Goal: Information Seeking & Learning: Learn about a topic

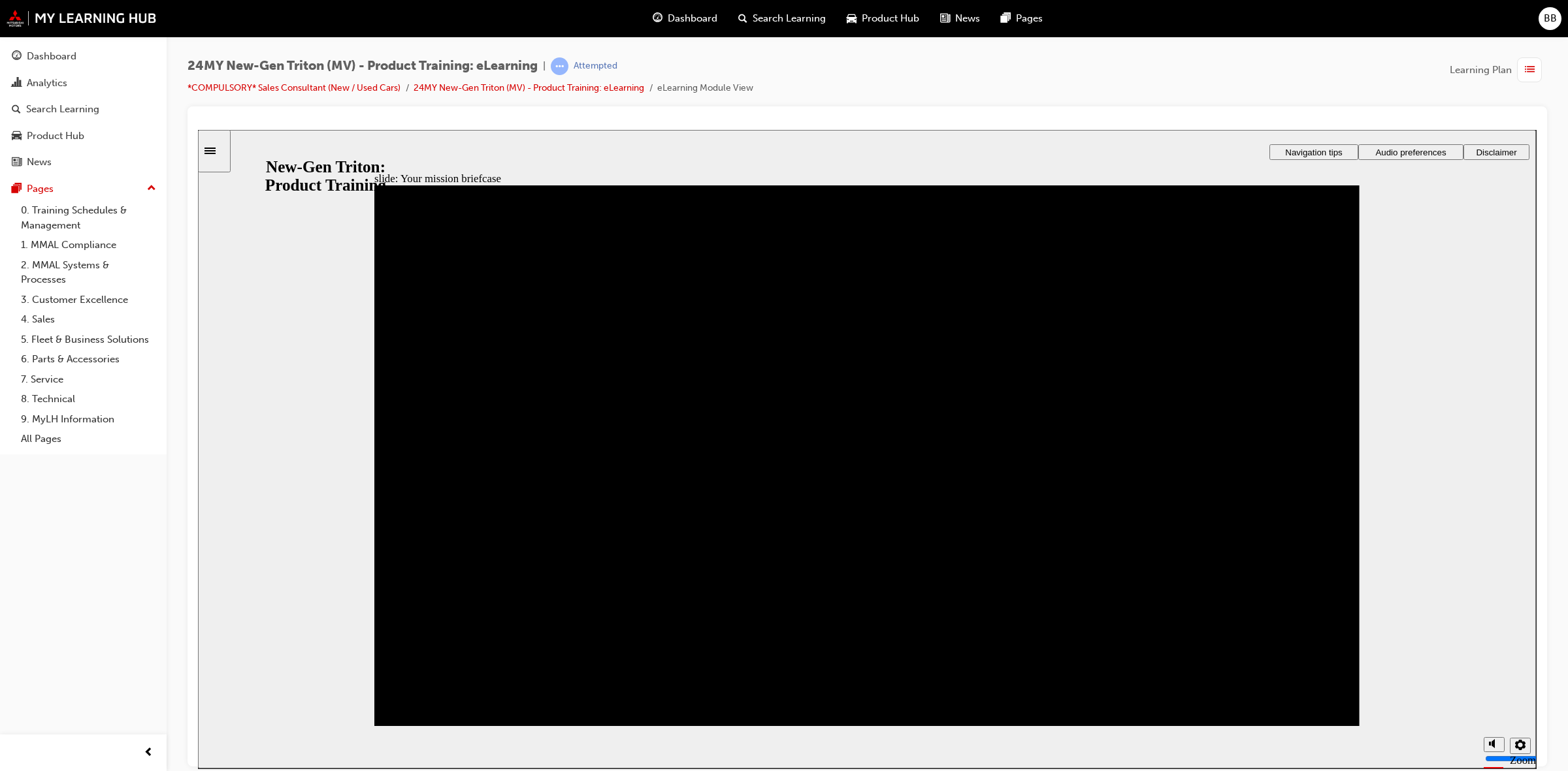
drag, startPoint x: 856, startPoint y: 487, endPoint x: 864, endPoint y: 464, distance: 24.4
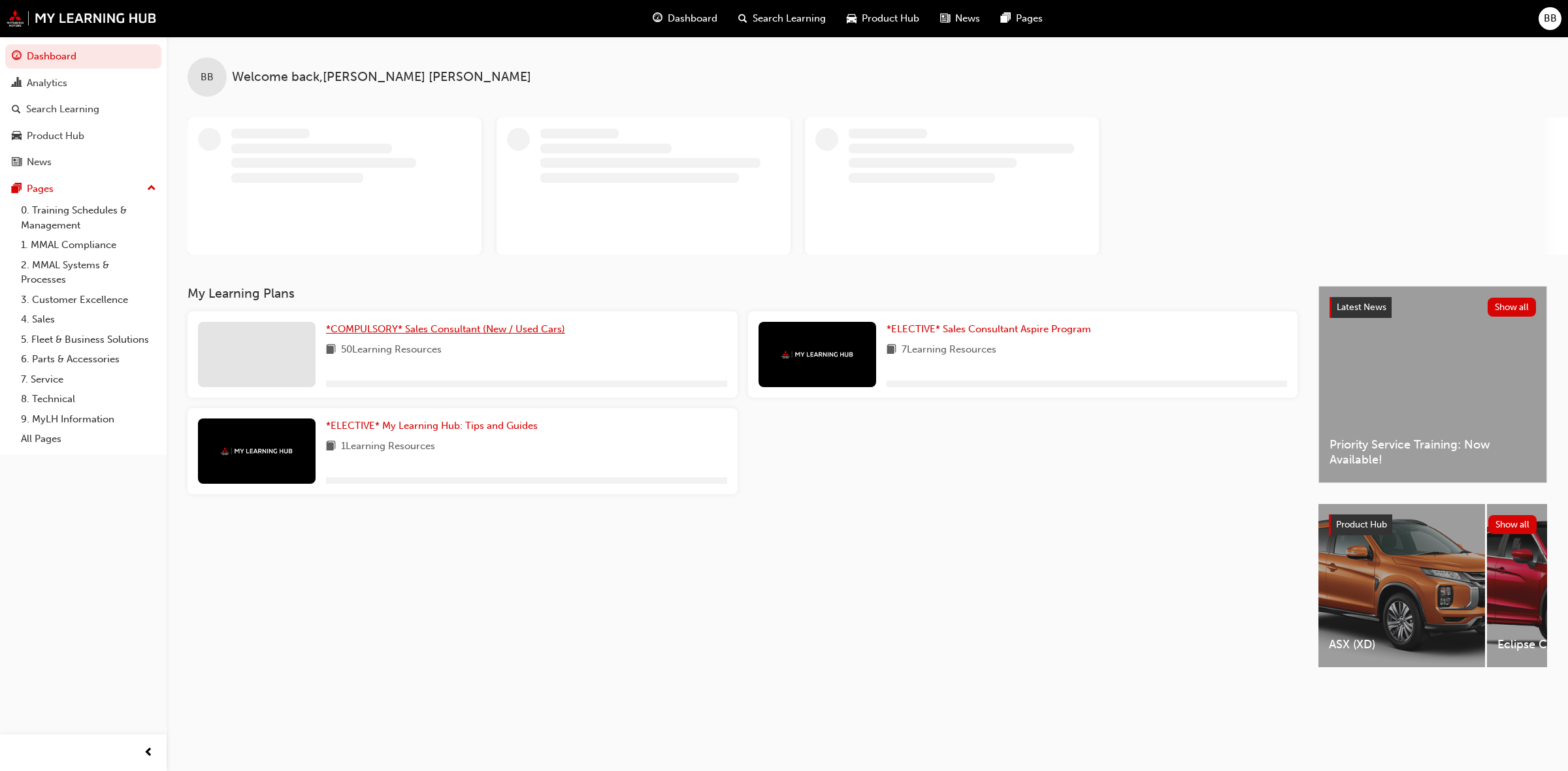
click at [384, 329] on span "*COMPULSORY* Sales Consultant (New / Used Cars)" at bounding box center [445, 329] width 239 height 11
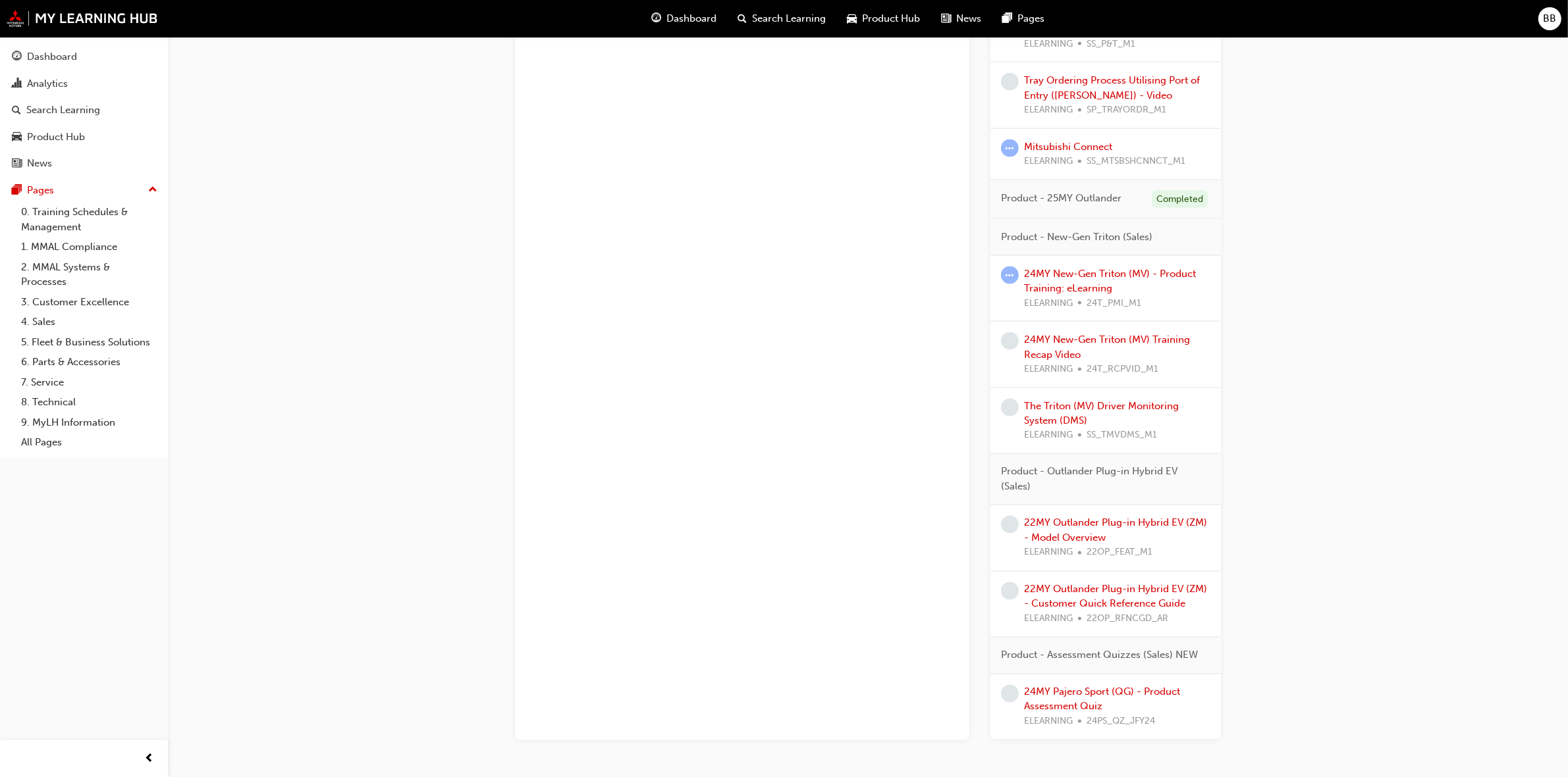
scroll to position [2765, 0]
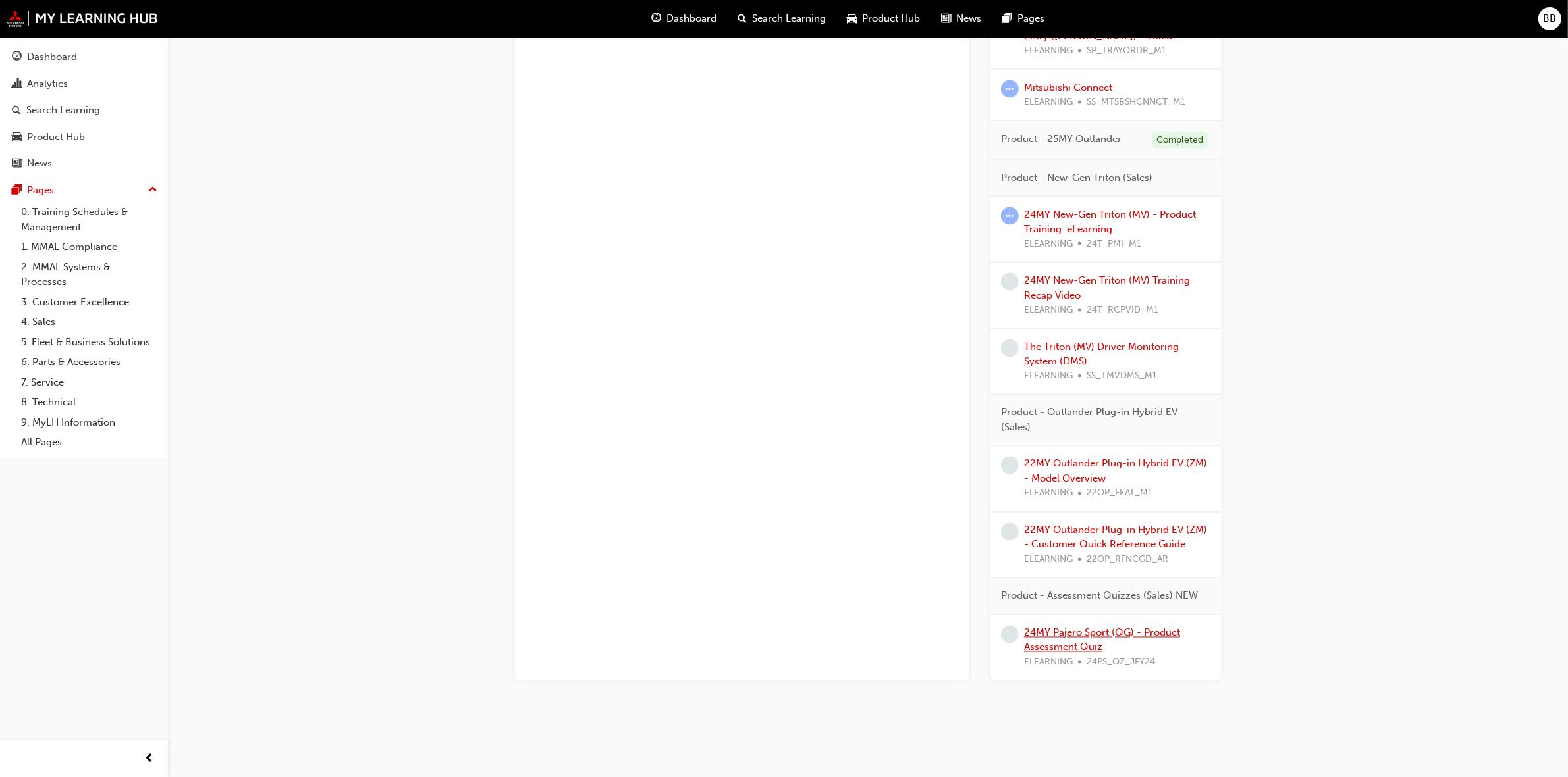
click at [1107, 636] on link "24MY Pajero Sport (QG) - Product Assessment Quiz" at bounding box center [1102, 640] width 156 height 27
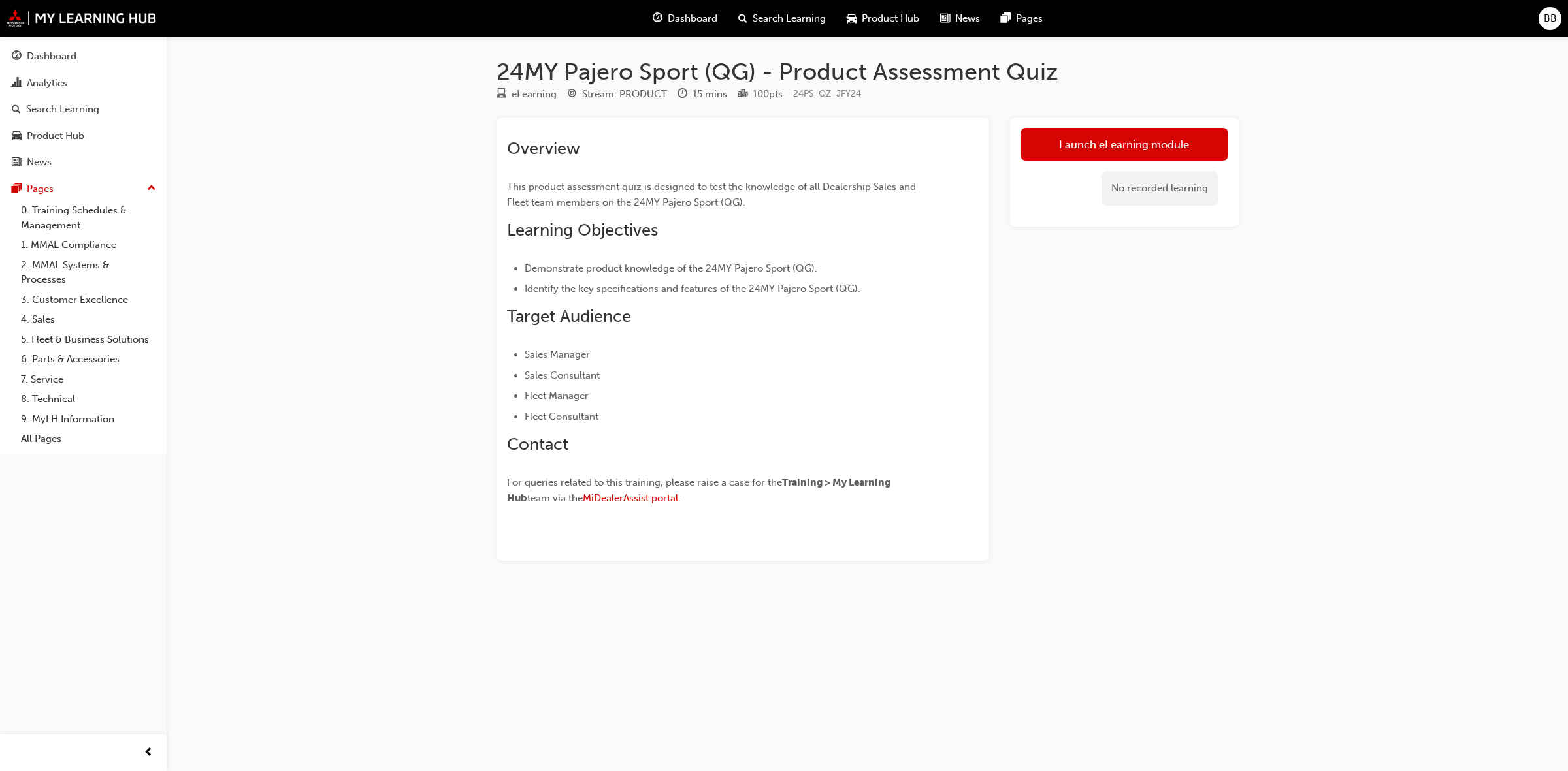
click at [1043, 139] on link "Launch eLearning module" at bounding box center [1124, 144] width 208 height 33
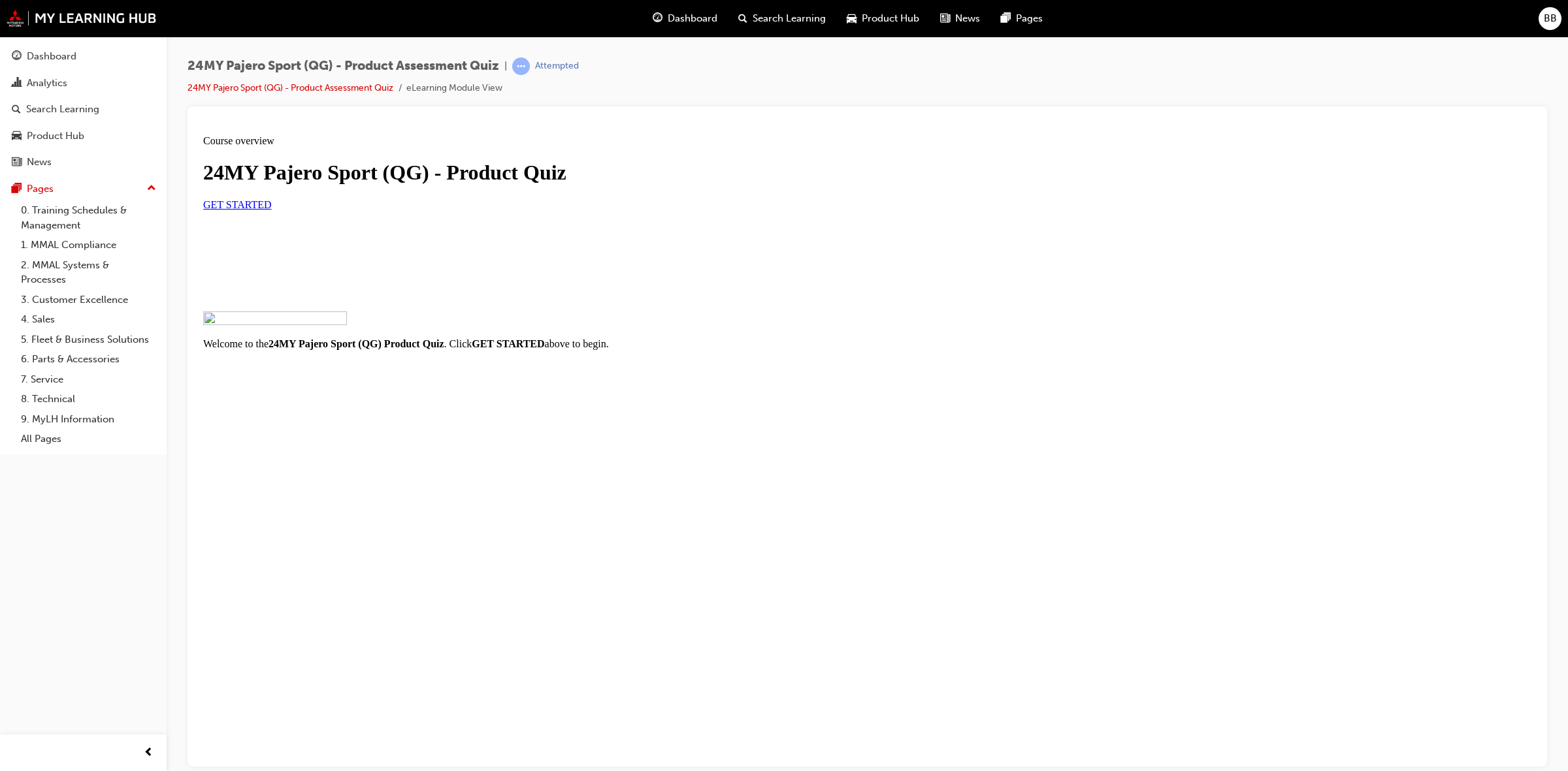
click at [272, 210] on link "GET STARTED" at bounding box center [237, 204] width 69 height 11
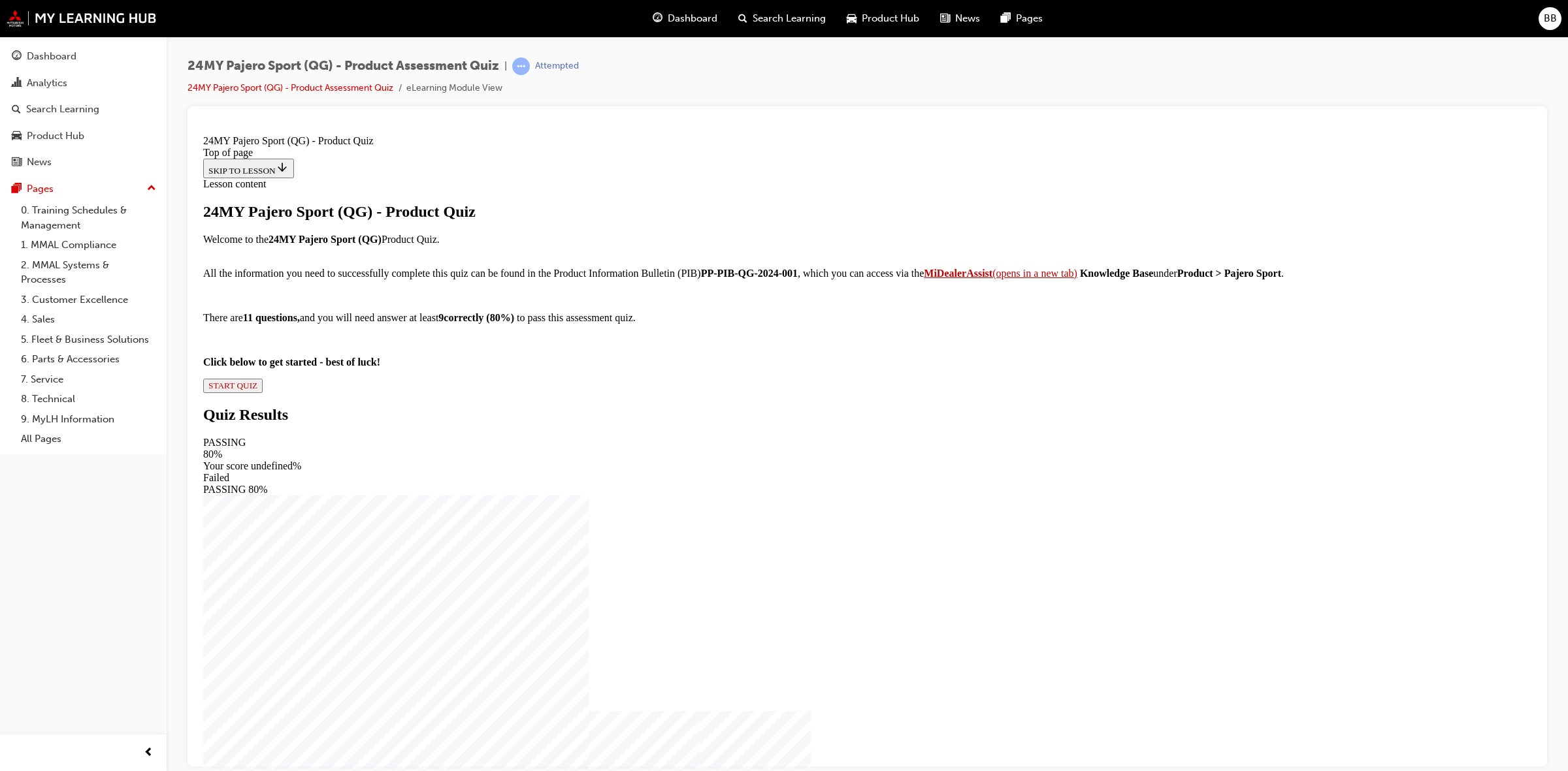
click at [258, 390] on span "START QUIZ" at bounding box center [233, 385] width 49 height 9
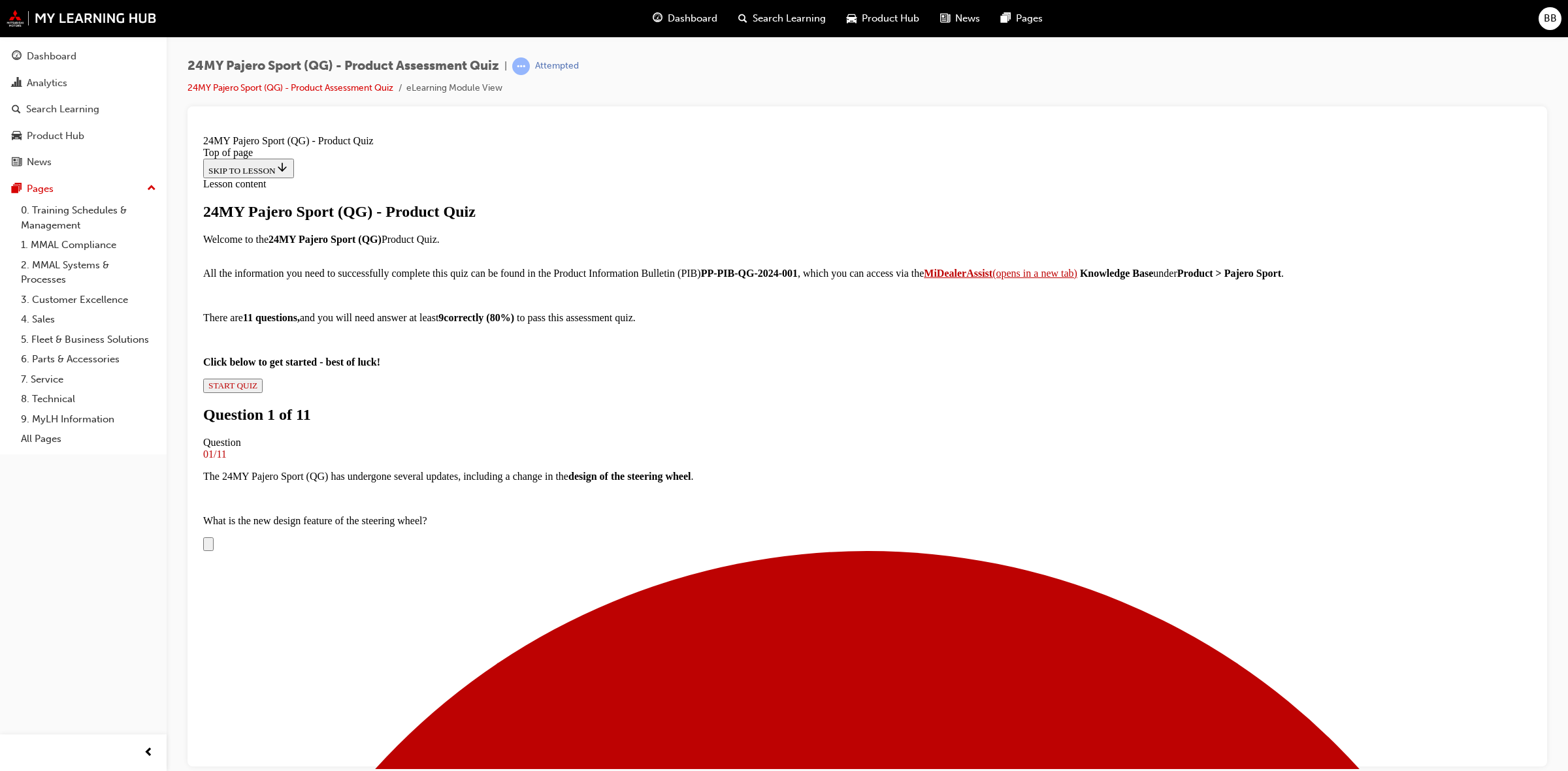
scroll to position [83, 0]
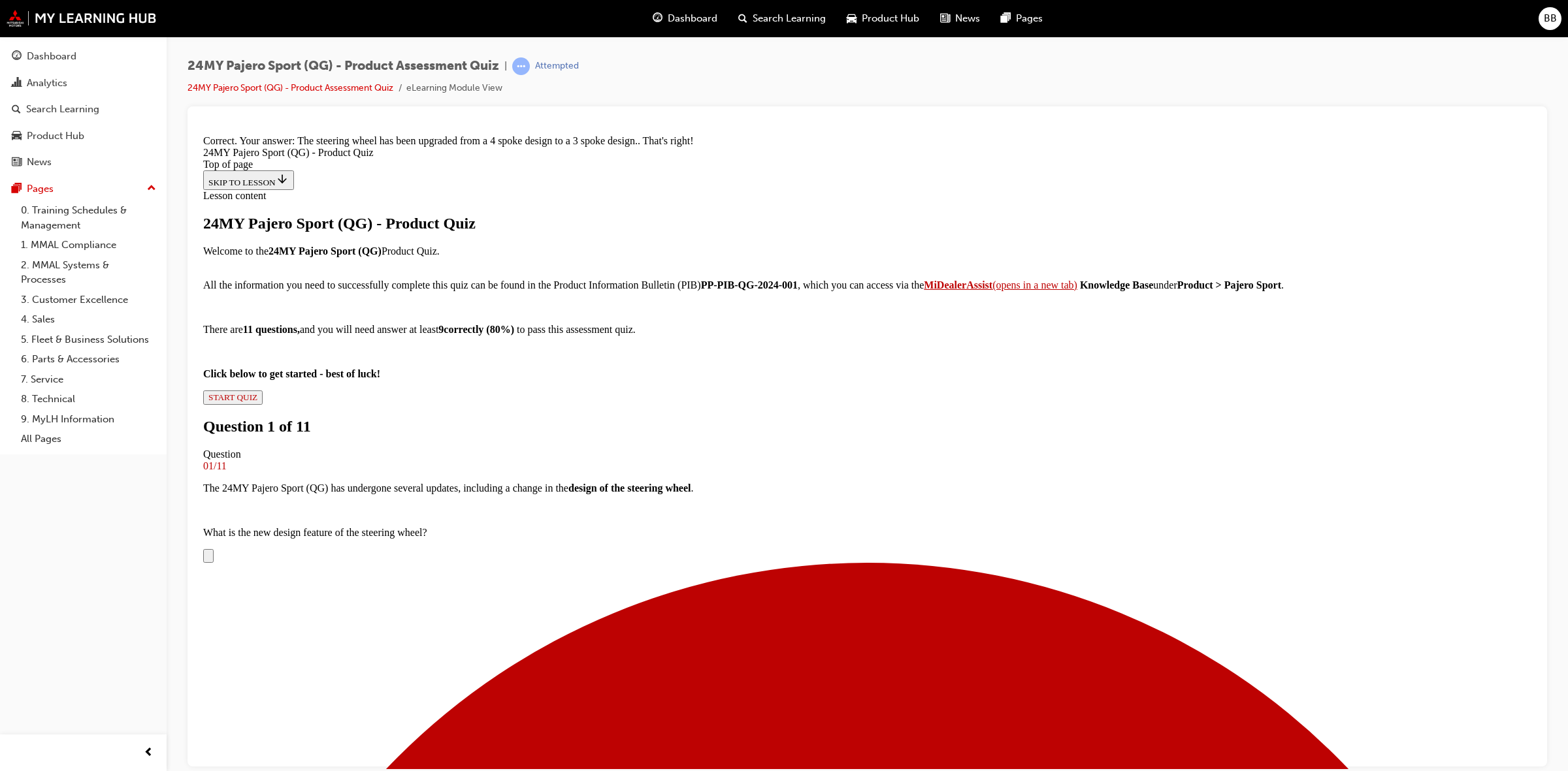
scroll to position [334, 0]
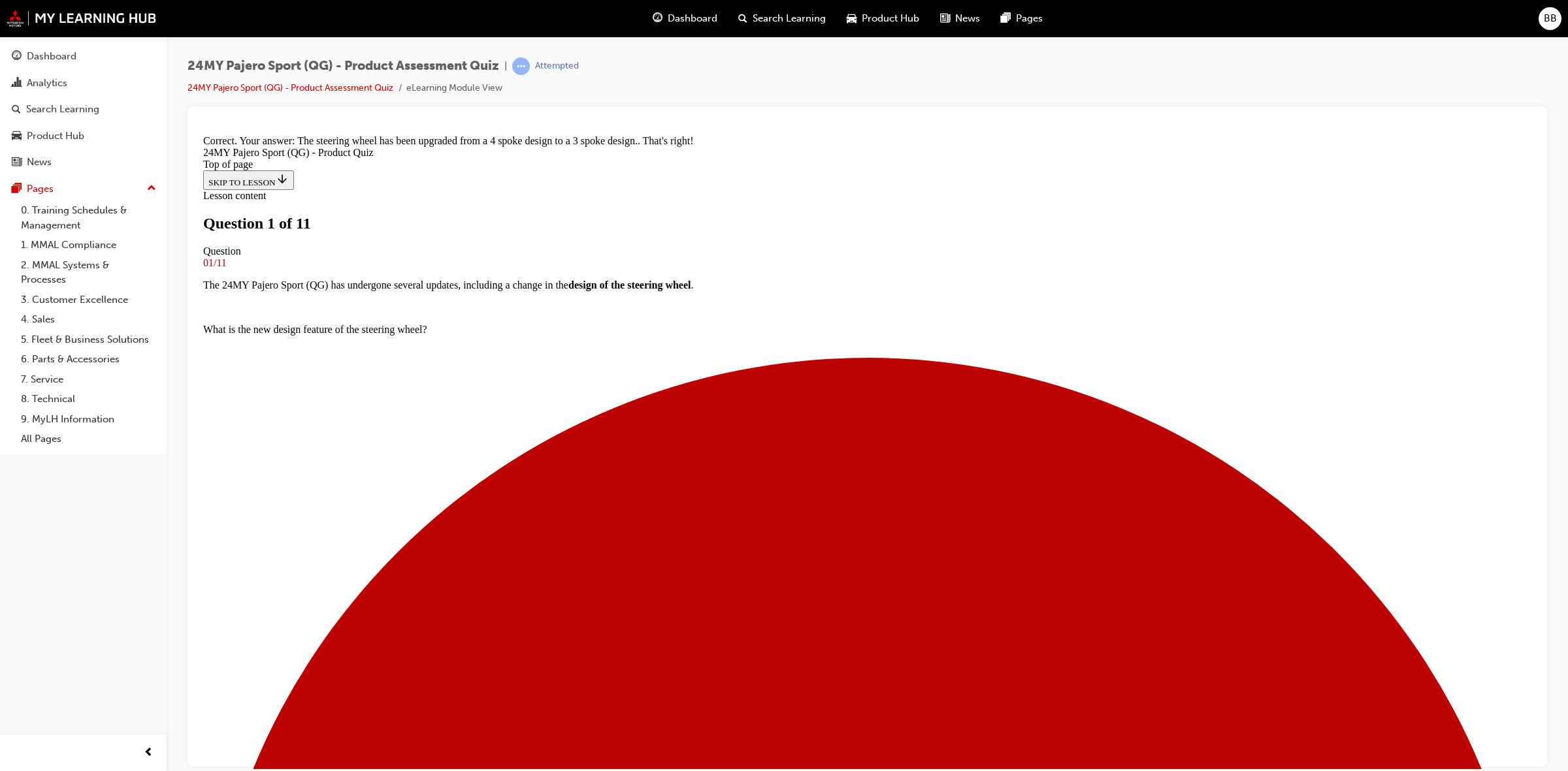
scroll to position [1, 0]
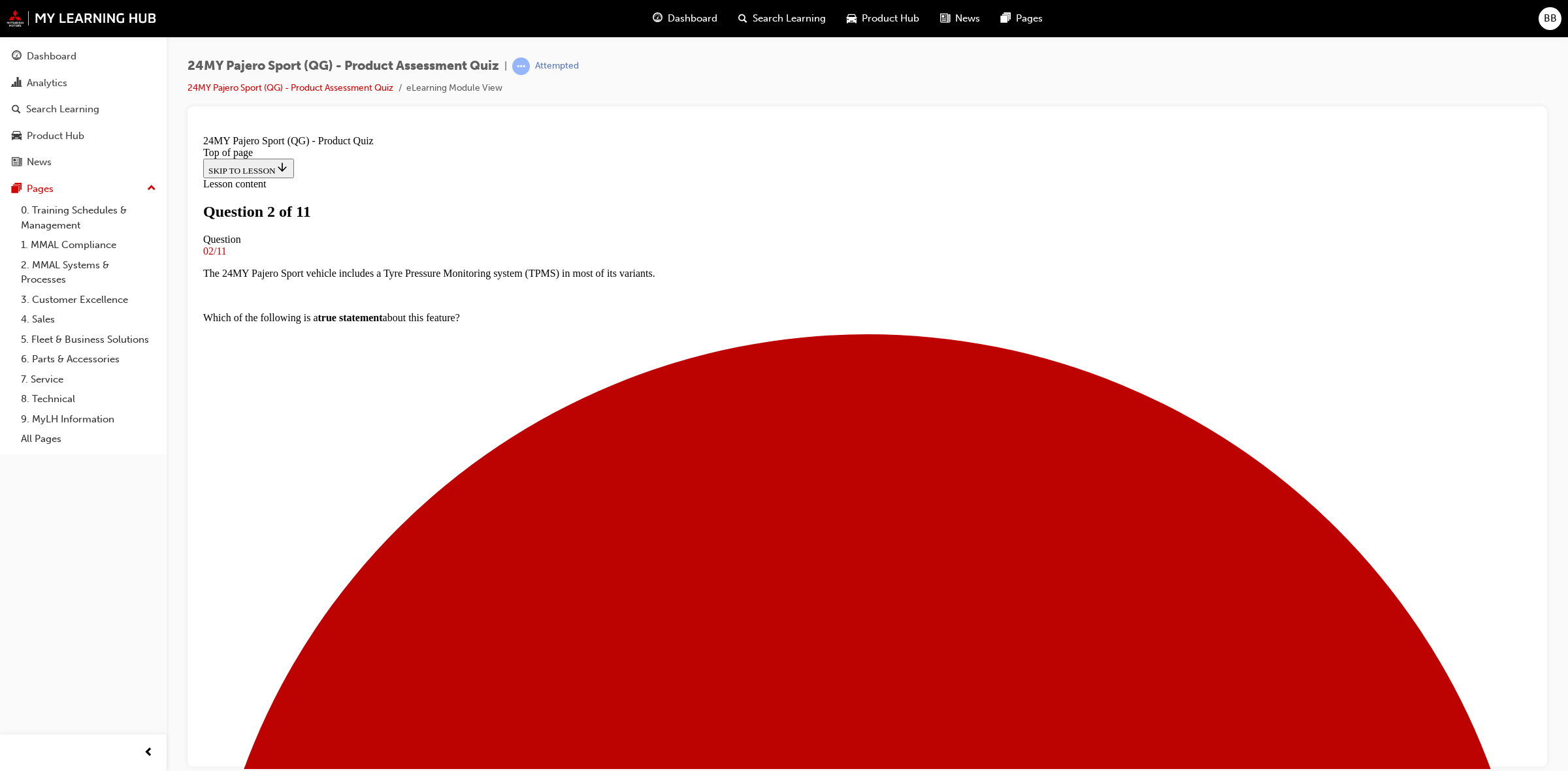
scroll to position [1, 0]
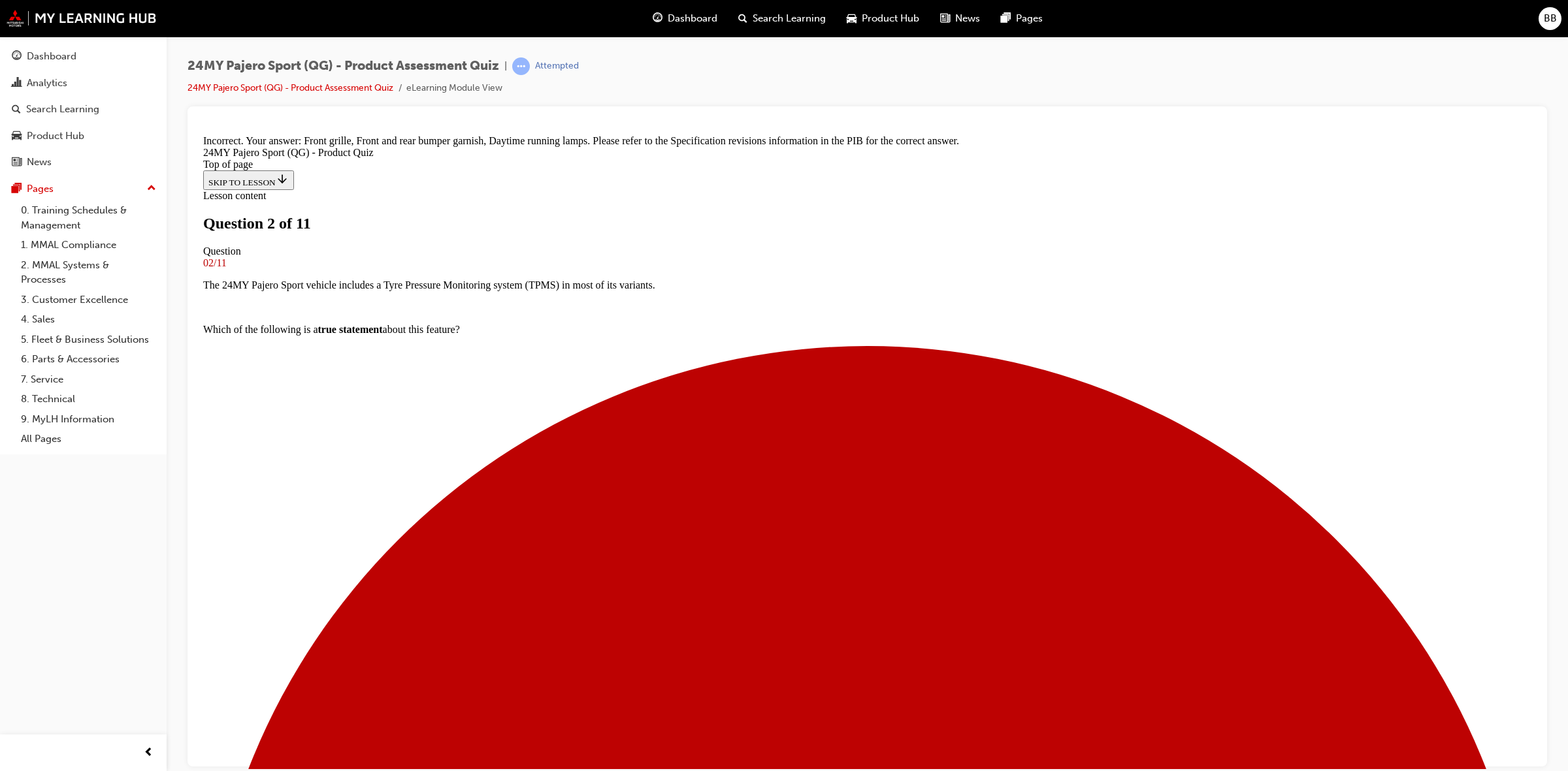
scroll to position [183, 0]
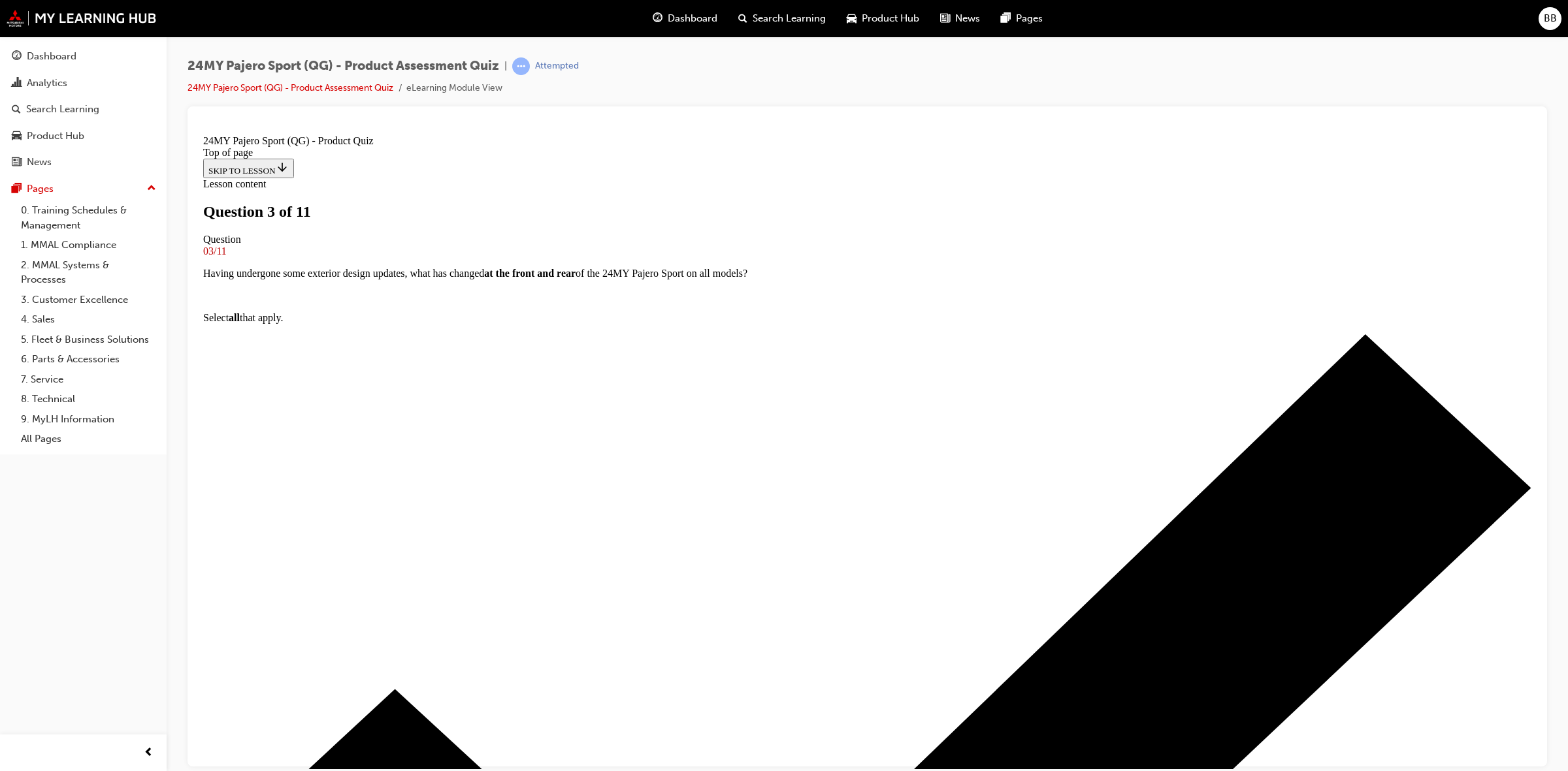
scroll to position [1, 0]
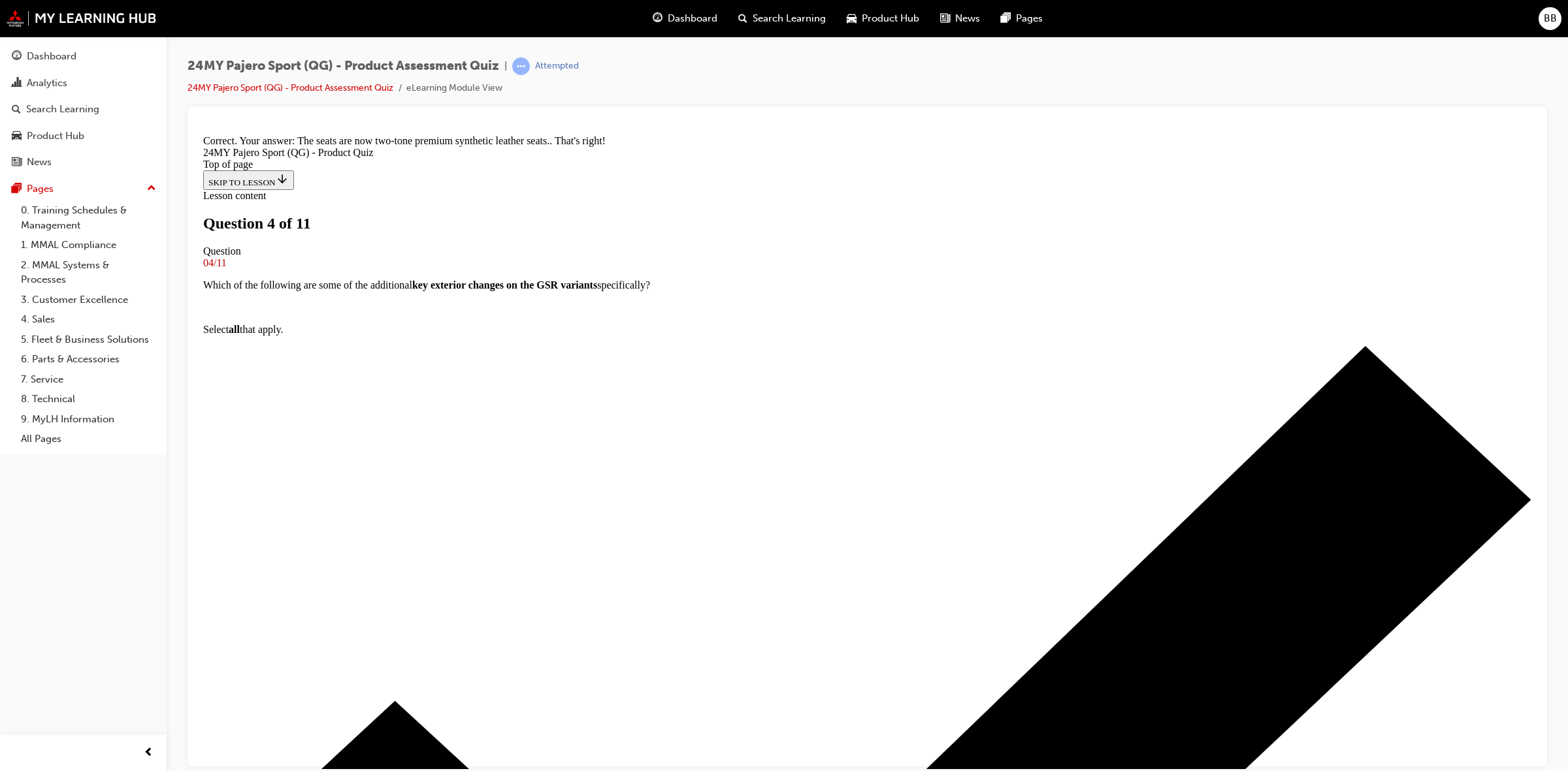
scroll to position [139, 0]
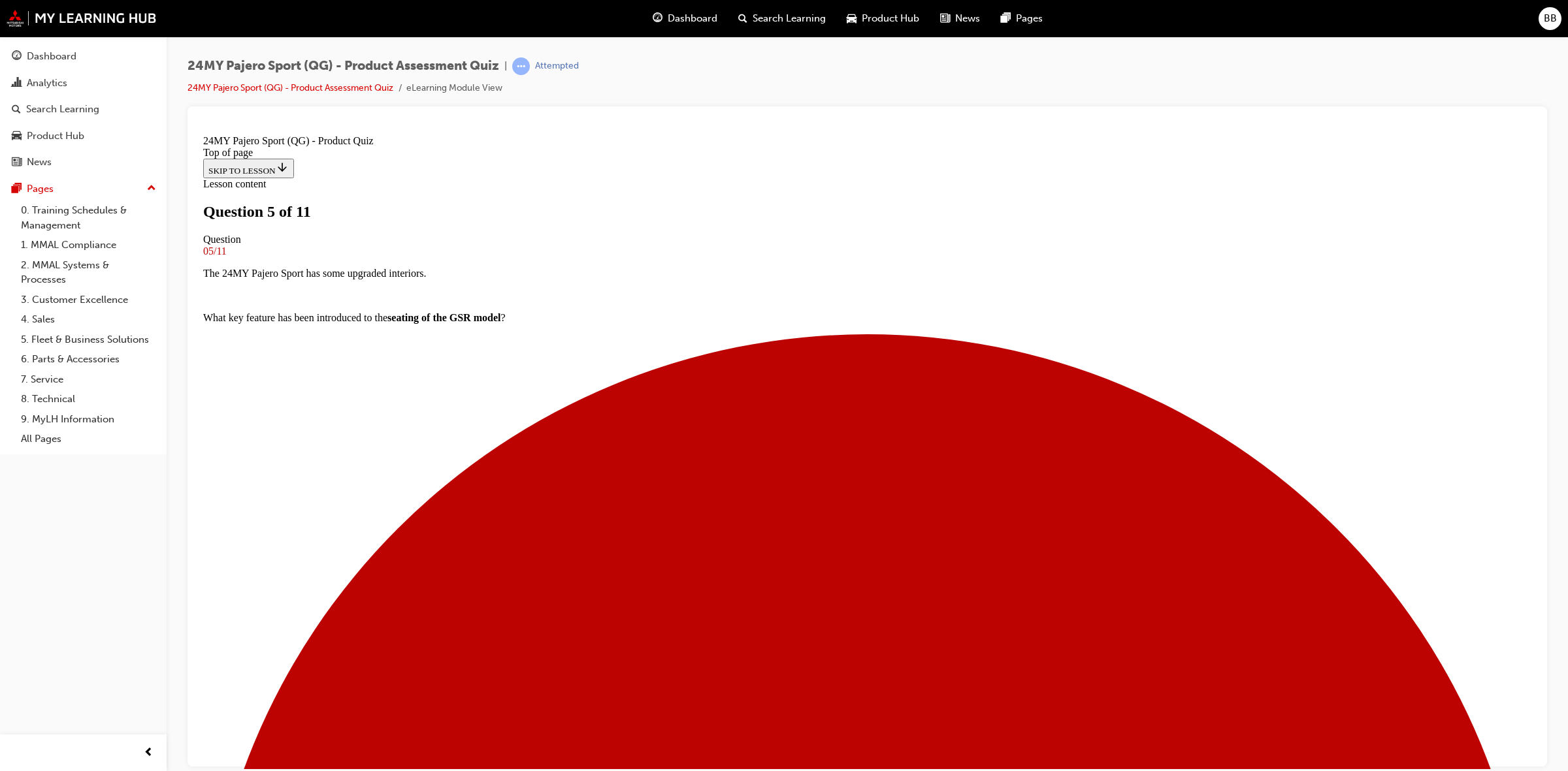
scroll to position [2, 0]
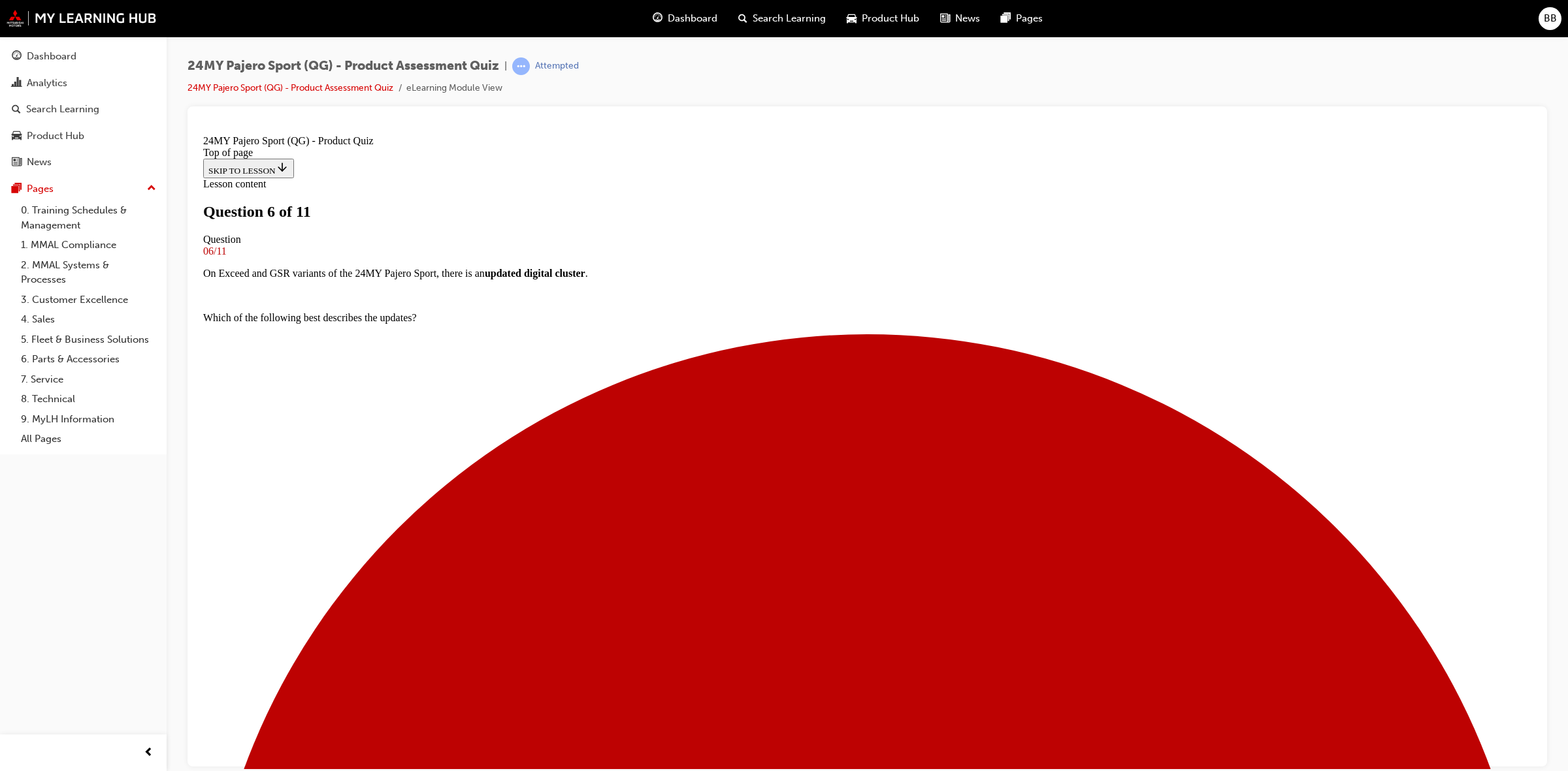
scroll to position [164, 0]
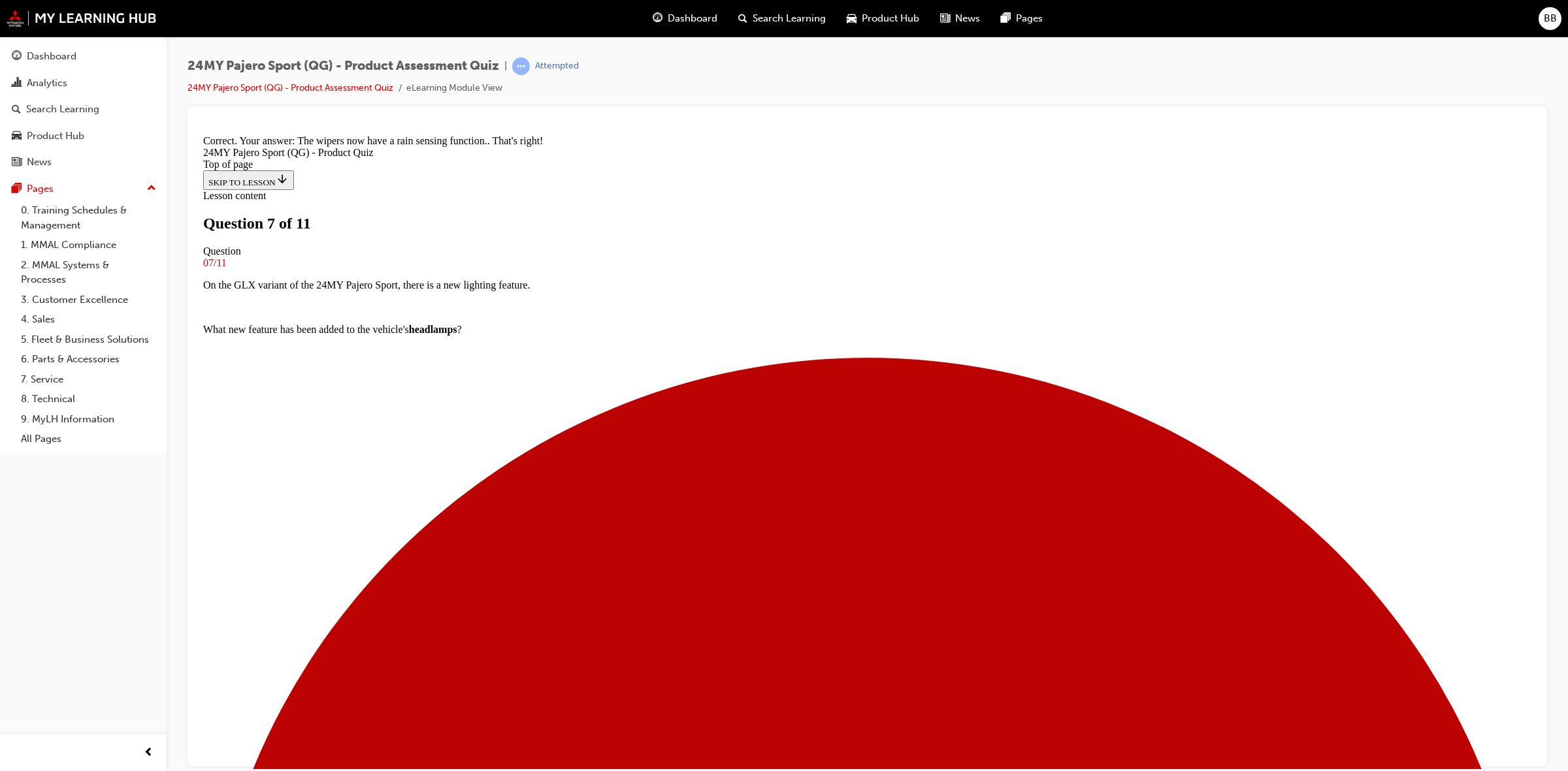
scroll to position [0, 0]
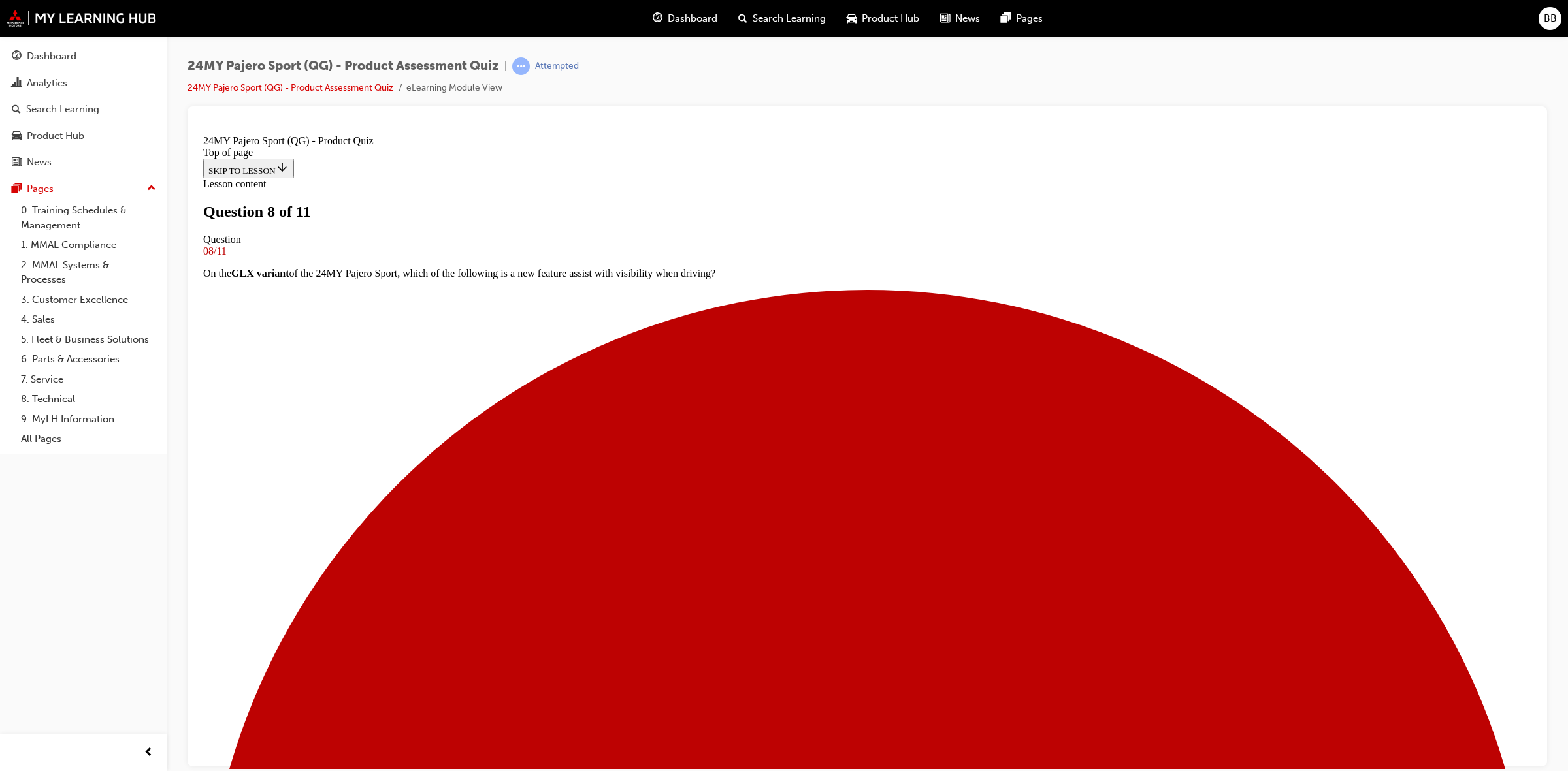
drag, startPoint x: 1000, startPoint y: 327, endPoint x: 627, endPoint y: 324, distance: 373.0
copy p "What is the braked towing capacity of the 24MY Pajero Sport?"
drag, startPoint x: 797, startPoint y: 534, endPoint x: 812, endPoint y: 545, distance: 18.6
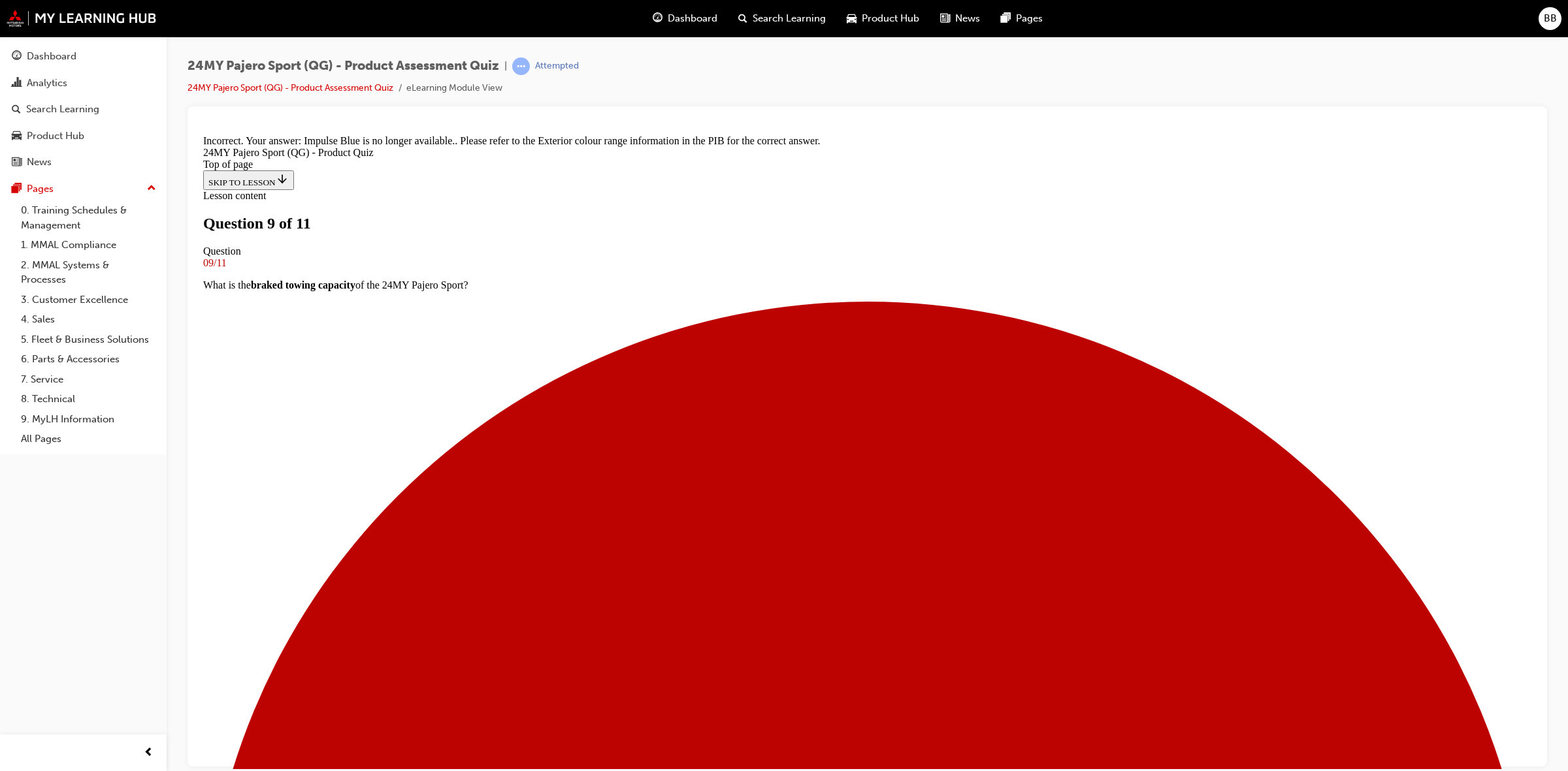
scroll to position [139, 0]
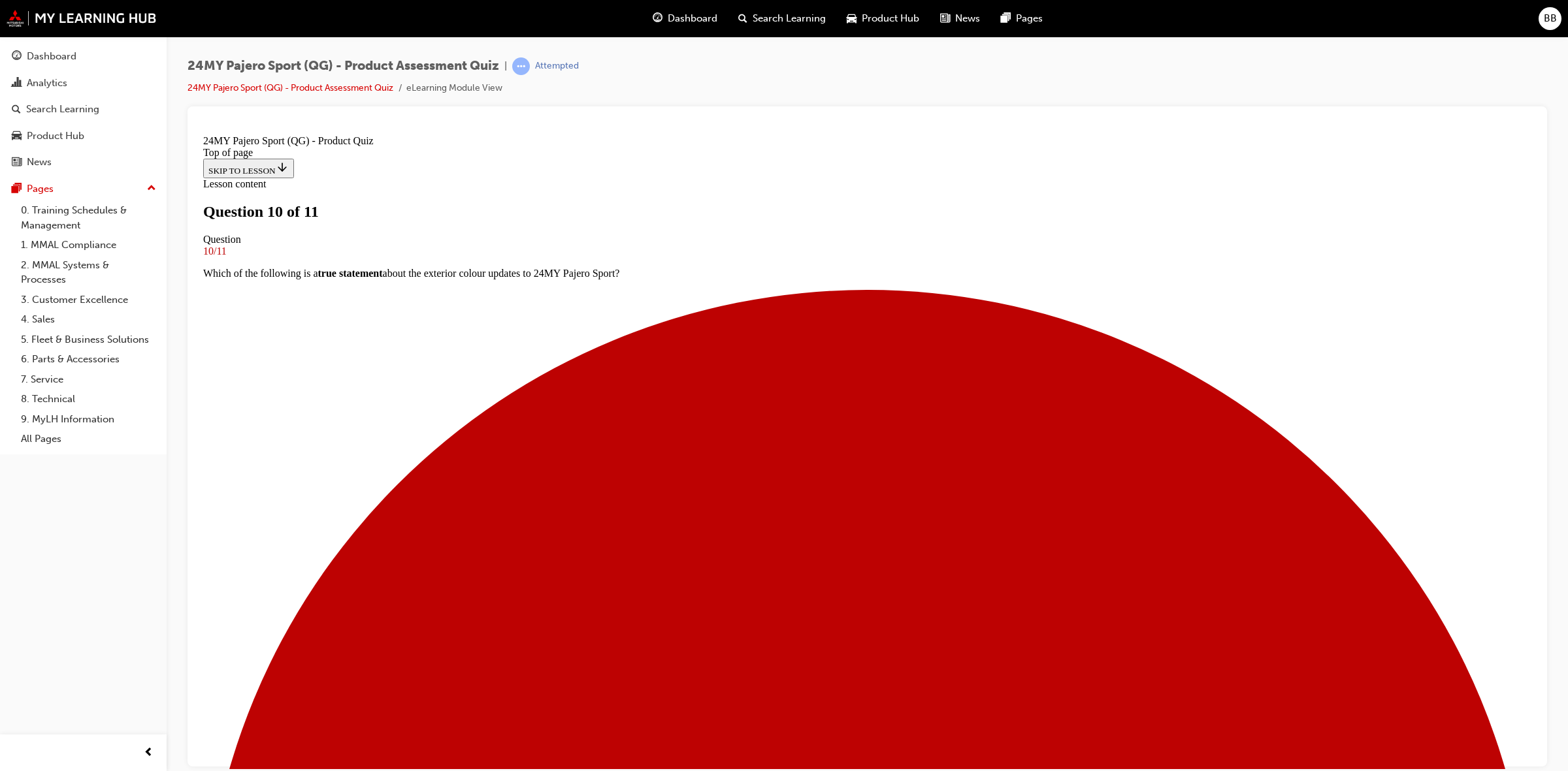
scroll to position [1, 0]
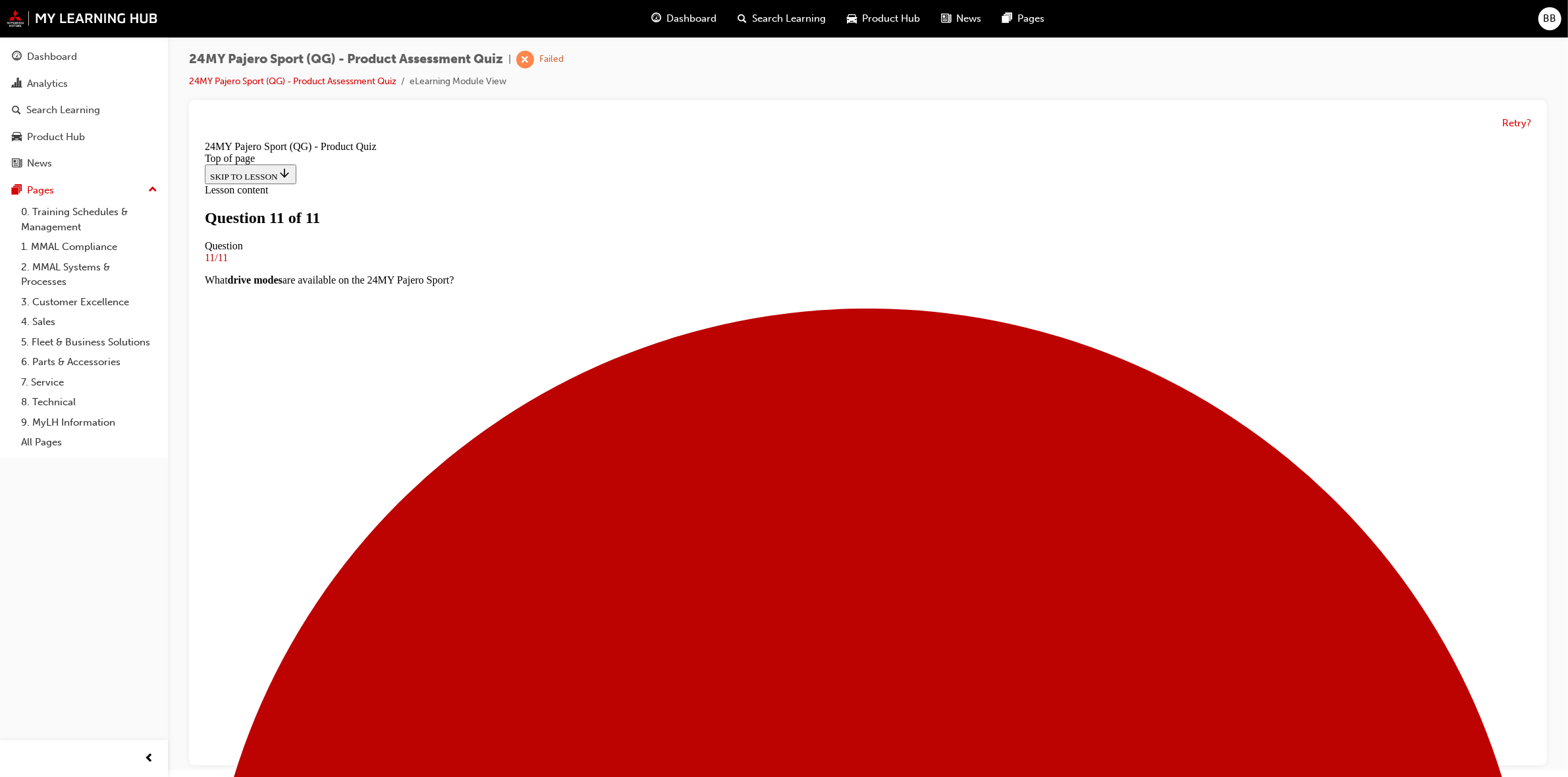
scroll to position [10, 0]
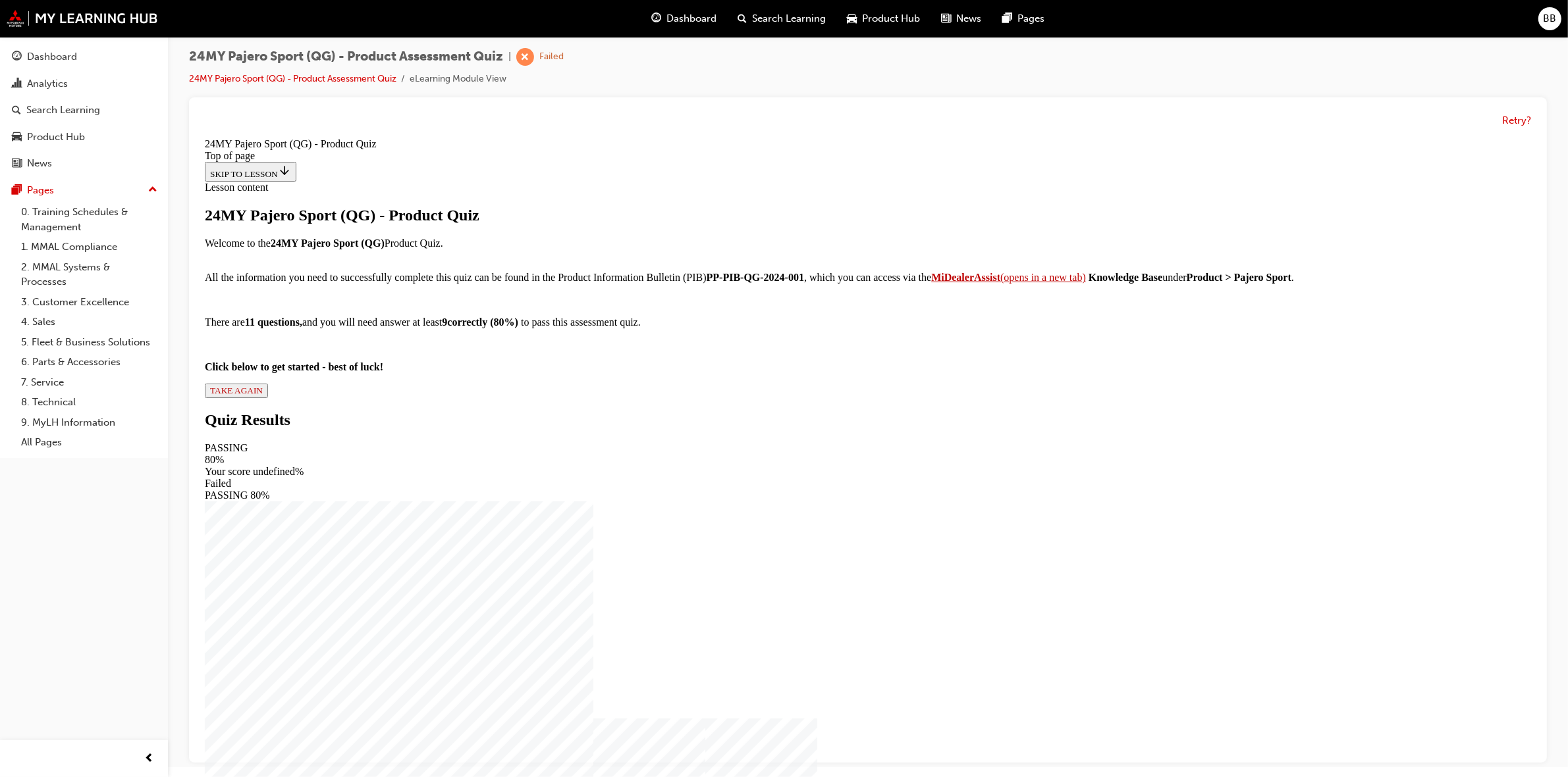
click at [709, 398] on div "24MY Pajero Sport (QG) - Product Quiz Welcome to the 24MY Pajero Sport (QG) Pro…" at bounding box center [868, 301] width 1326 height 191
click at [708, 398] on div "24MY Pajero Sport (QG) - Product Quiz Welcome to the 24MY Pajero Sport (QG) Pro…" at bounding box center [868, 301] width 1326 height 191
click at [262, 395] on span "TAKE AGAIN" at bounding box center [235, 390] width 52 height 10
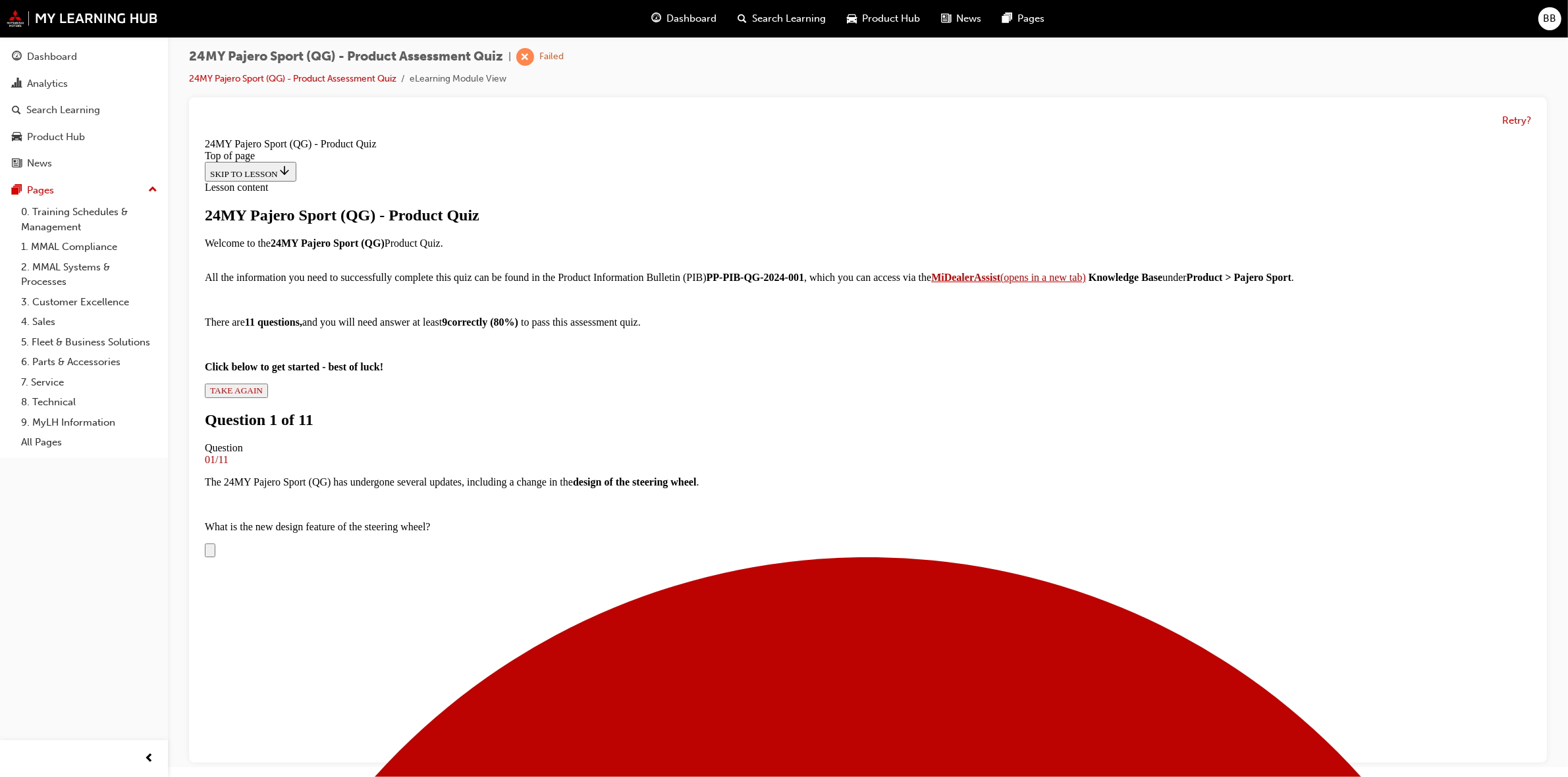
scroll to position [165, 0]
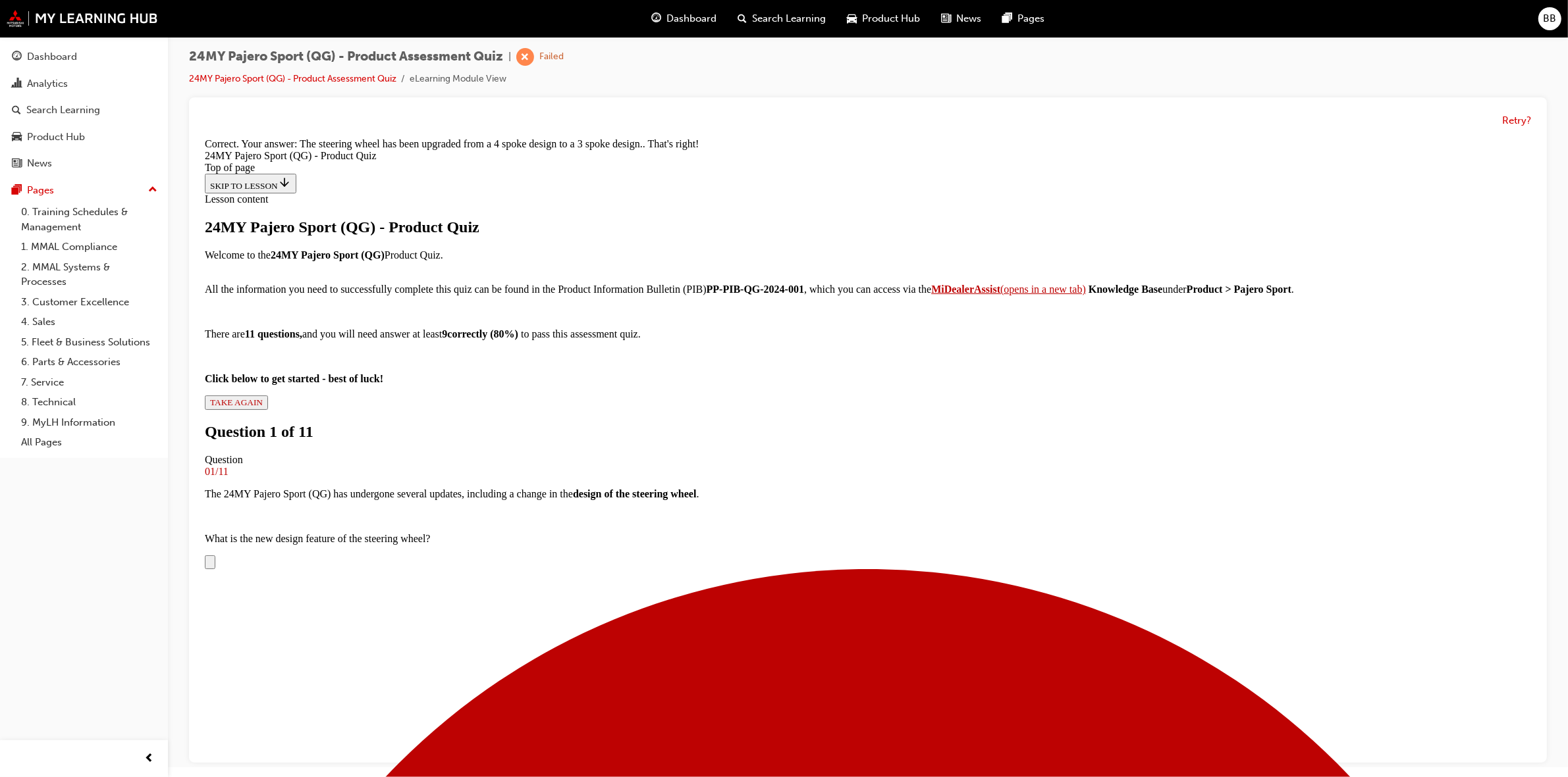
scroll to position [337, 0]
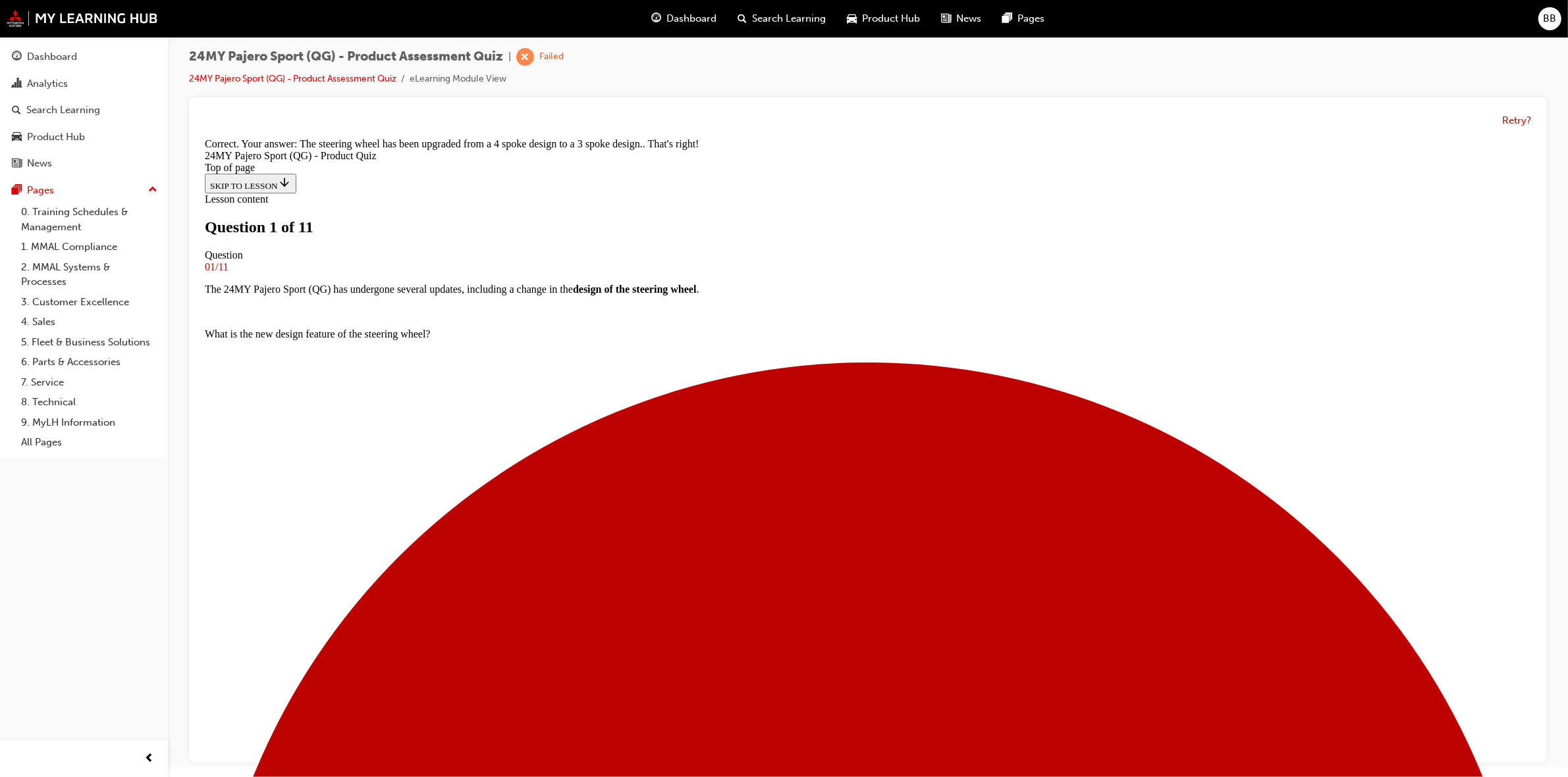
scroll to position [1, 0]
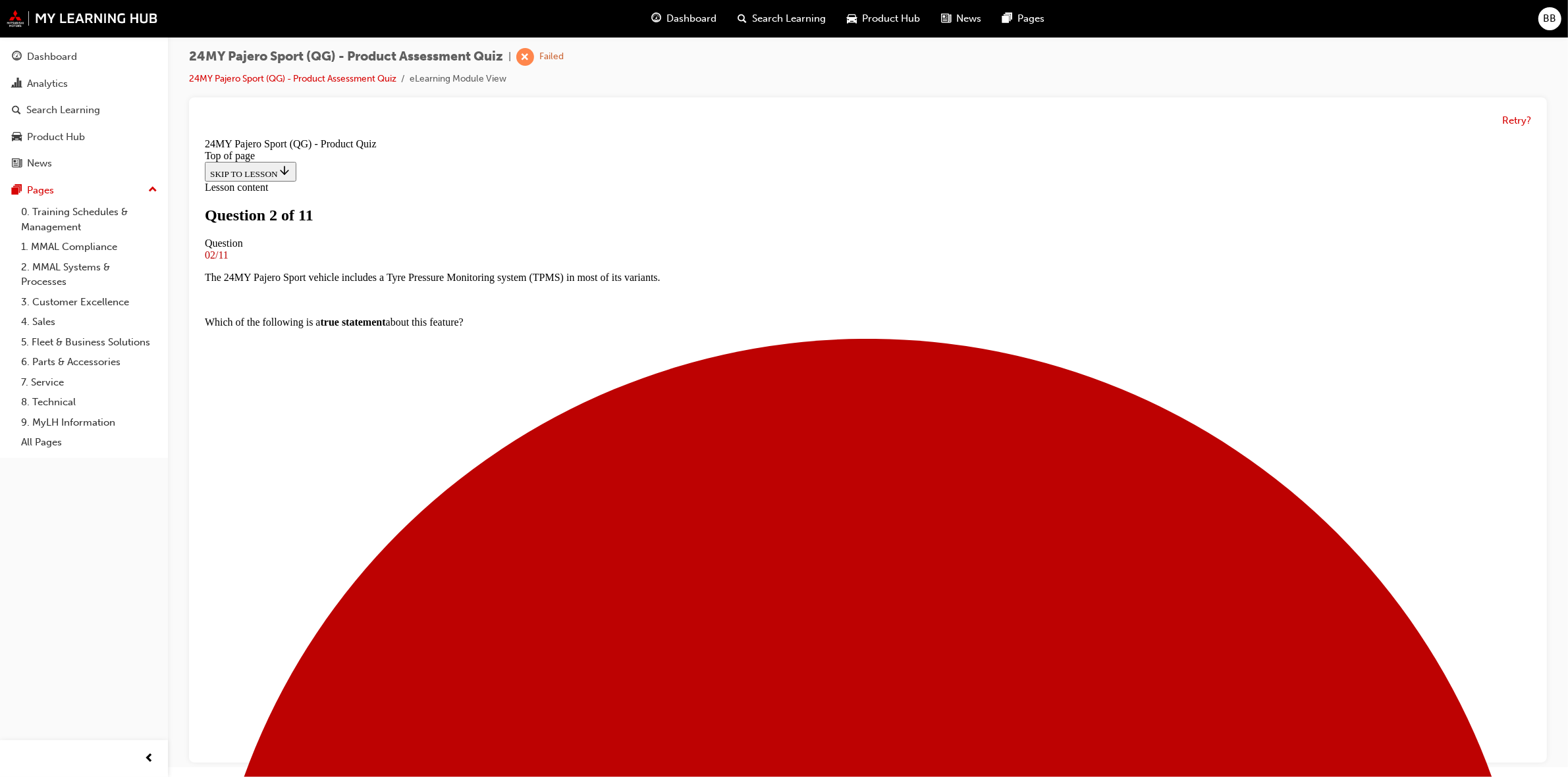
drag, startPoint x: 885, startPoint y: 357, endPoint x: 615, endPoint y: 315, distance: 273.2
drag, startPoint x: 698, startPoint y: 364, endPoint x: 616, endPoint y: 330, distance: 88.8
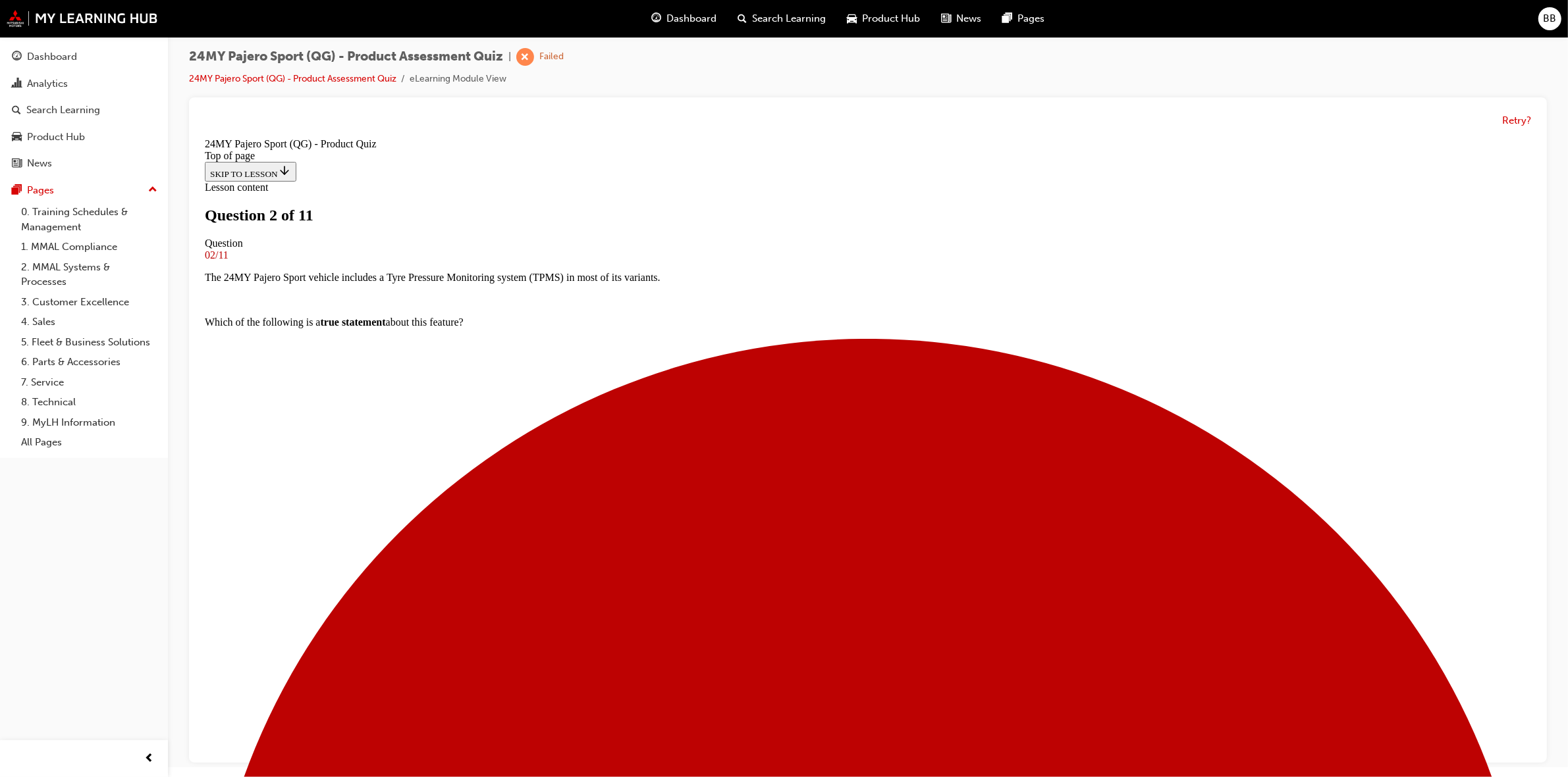
copy p "Having undergone some exterior design updates, what has changed at the front an…"
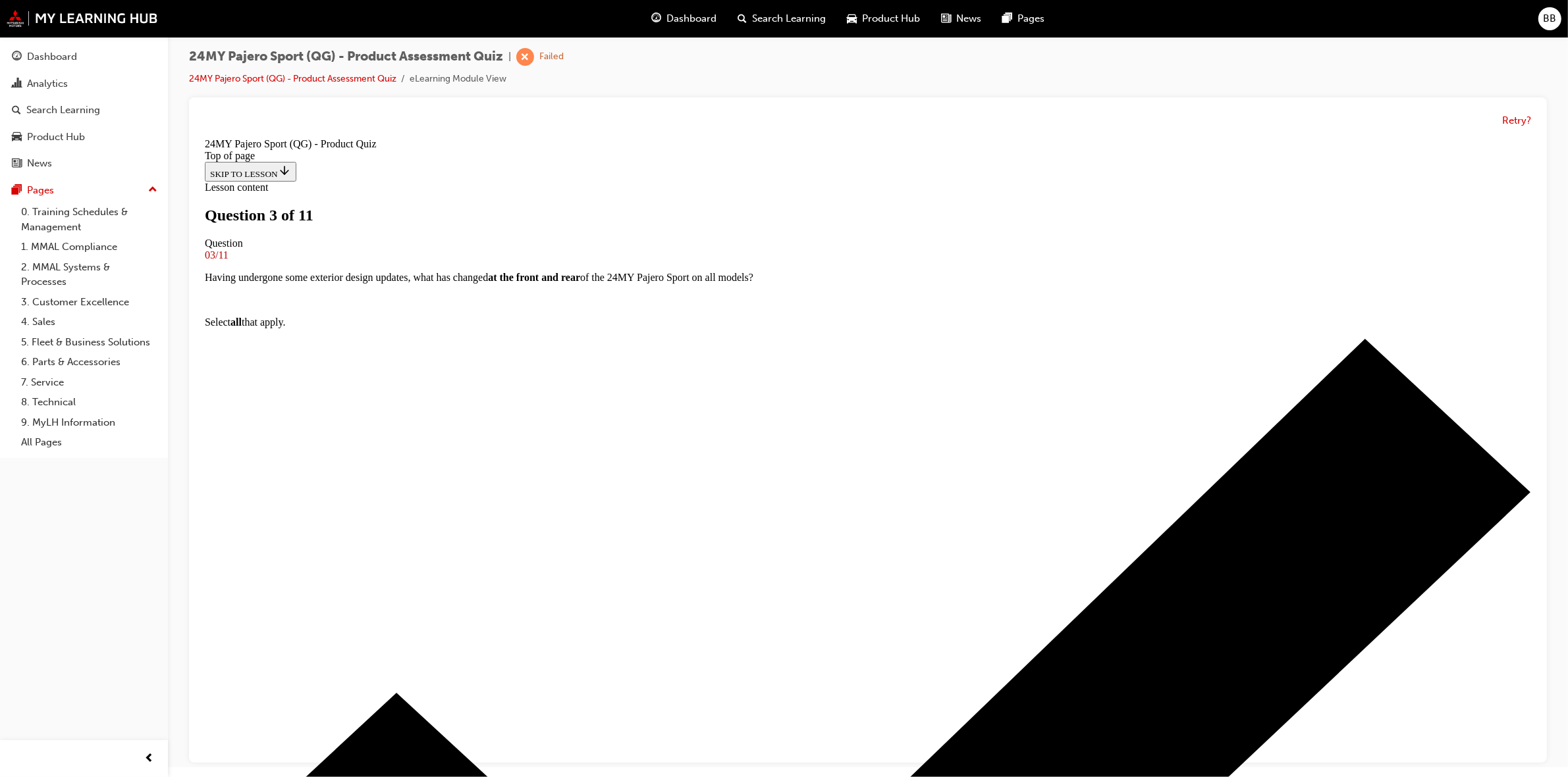
drag, startPoint x: 649, startPoint y: 328, endPoint x: 627, endPoint y: 323, distance: 22.6
copy p "Which of the following are some of the additional key exterior changes on the G…"
drag, startPoint x: 991, startPoint y: 609, endPoint x: 728, endPoint y: 395, distance: 339.1
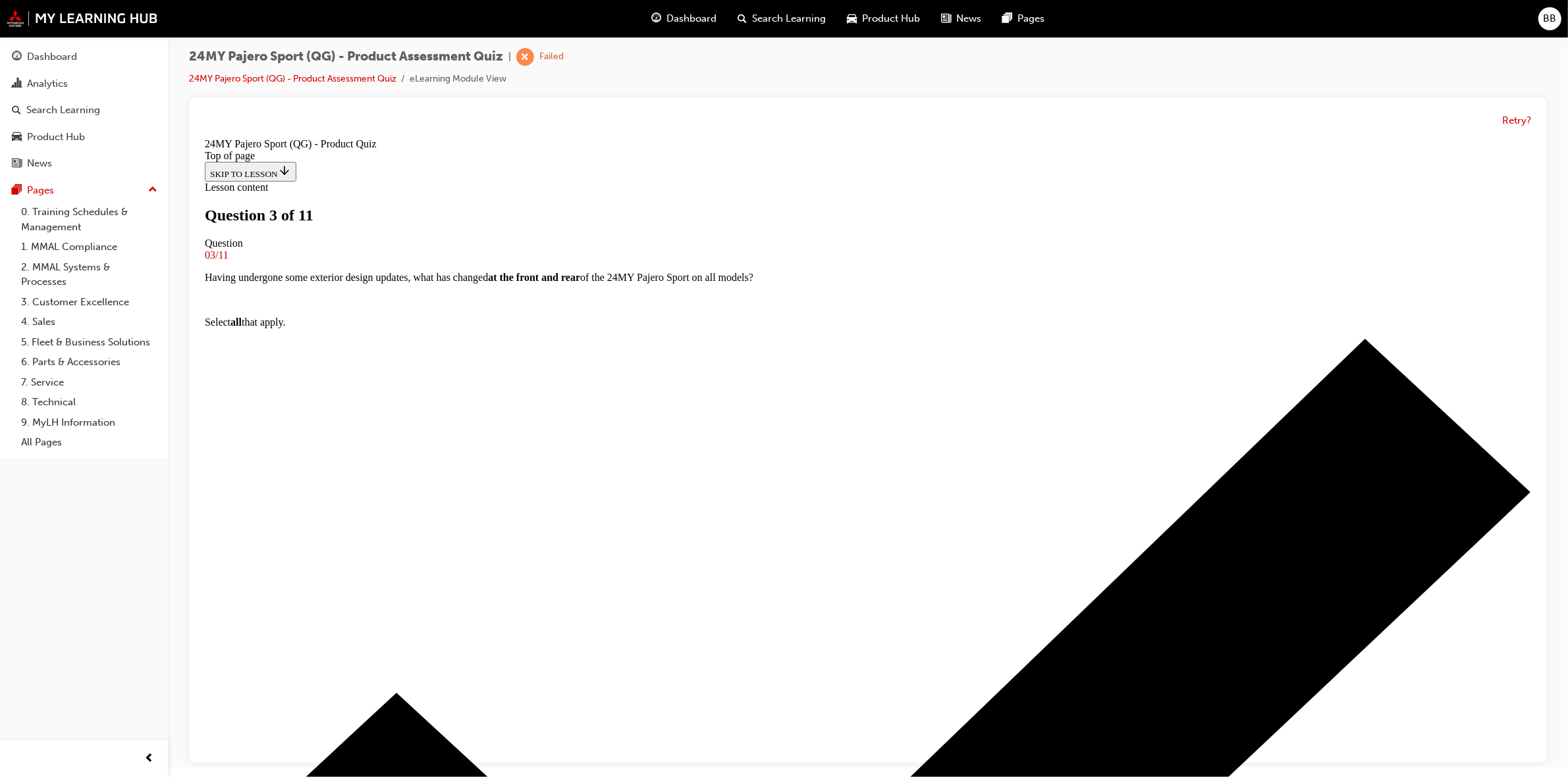
drag, startPoint x: 715, startPoint y: 399, endPoint x: 989, endPoint y: 635, distance: 361.6
copy div "ect all that apply. Door Mirrors have been updated from chrome to black Door Ha…"
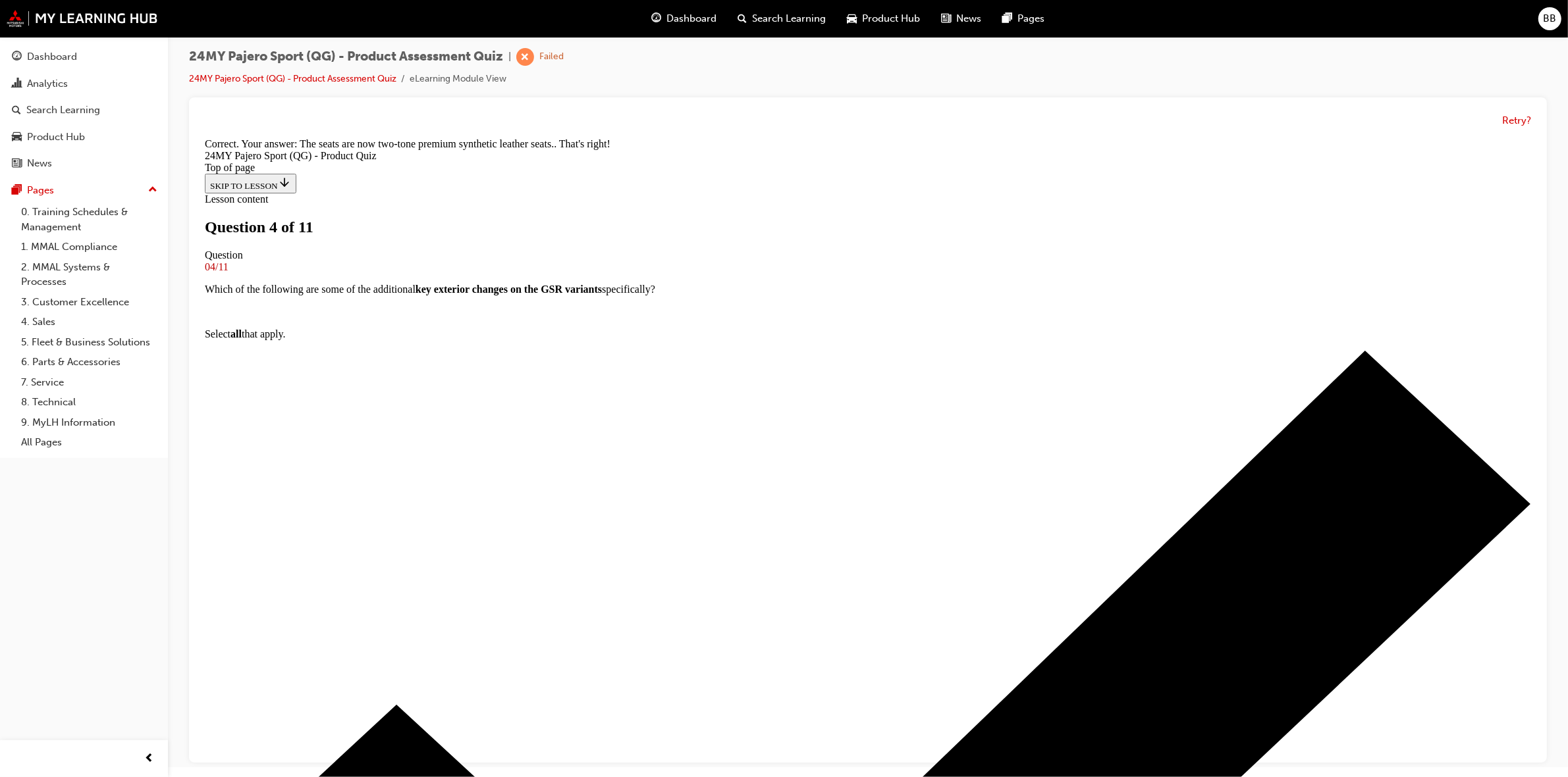
scroll to position [0, 0]
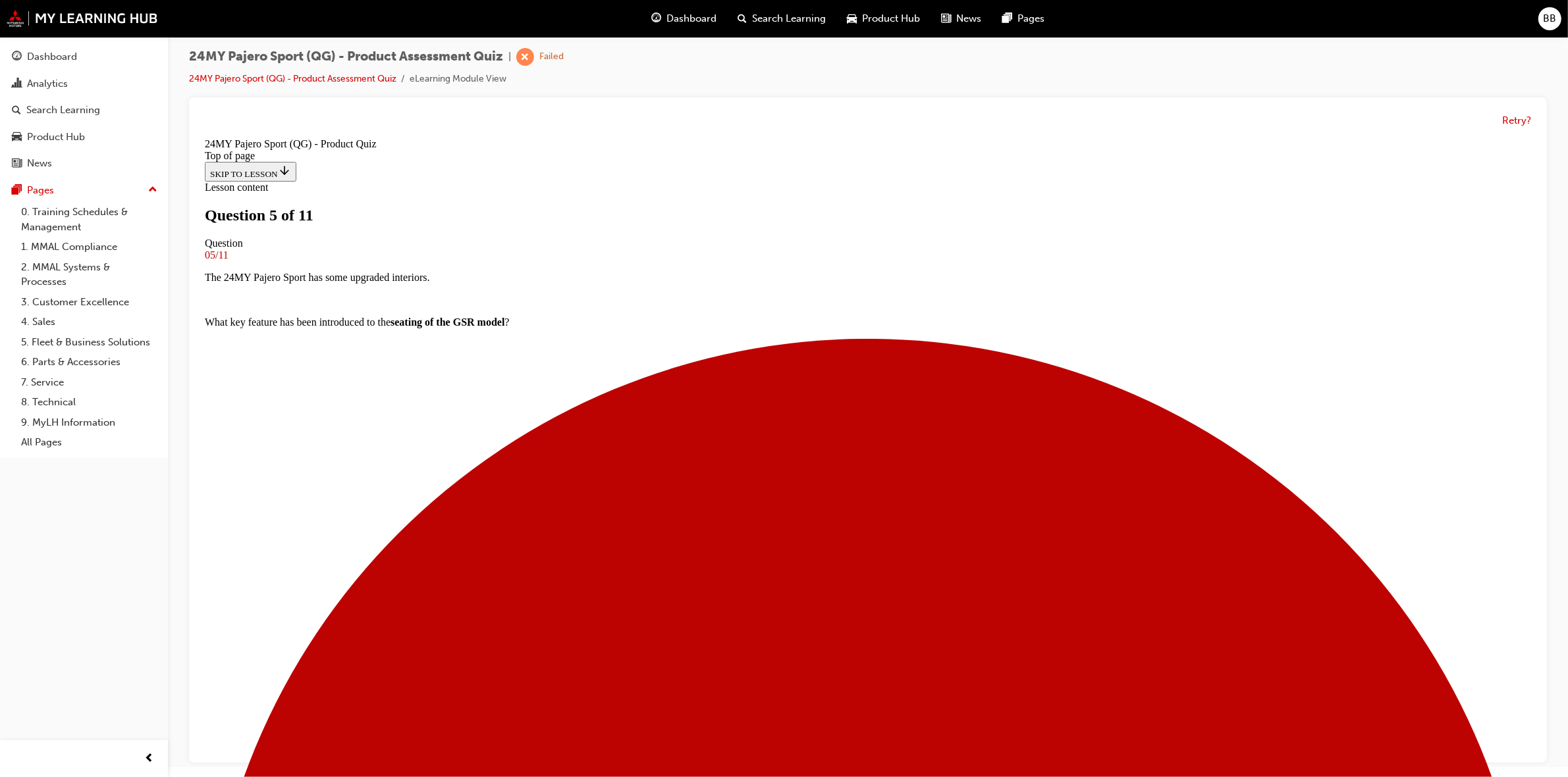
drag, startPoint x: 908, startPoint y: 387, endPoint x: 700, endPoint y: 386, distance: 208.0
drag, startPoint x: 717, startPoint y: 356, endPoint x: 567, endPoint y: 321, distance: 154.0
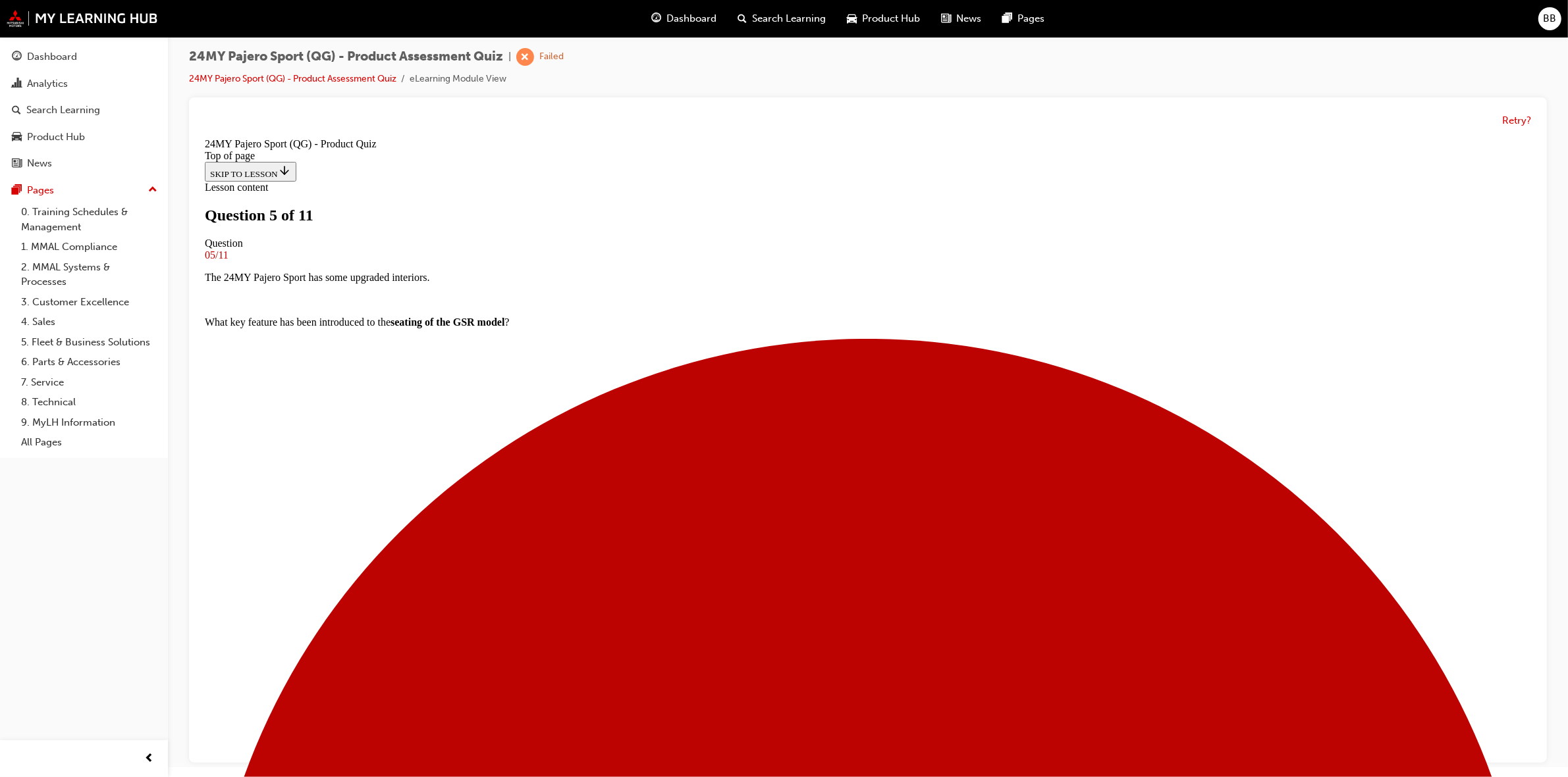
copy p "On Exceed and GSR variants of the 24MY Pajero Sport, there is an updated digita…"
drag, startPoint x: 634, startPoint y: 392, endPoint x: 1011, endPoint y: 676, distance: 472.0
copy div "Which of the following best describes the updates? The digital cluster has a ne…"
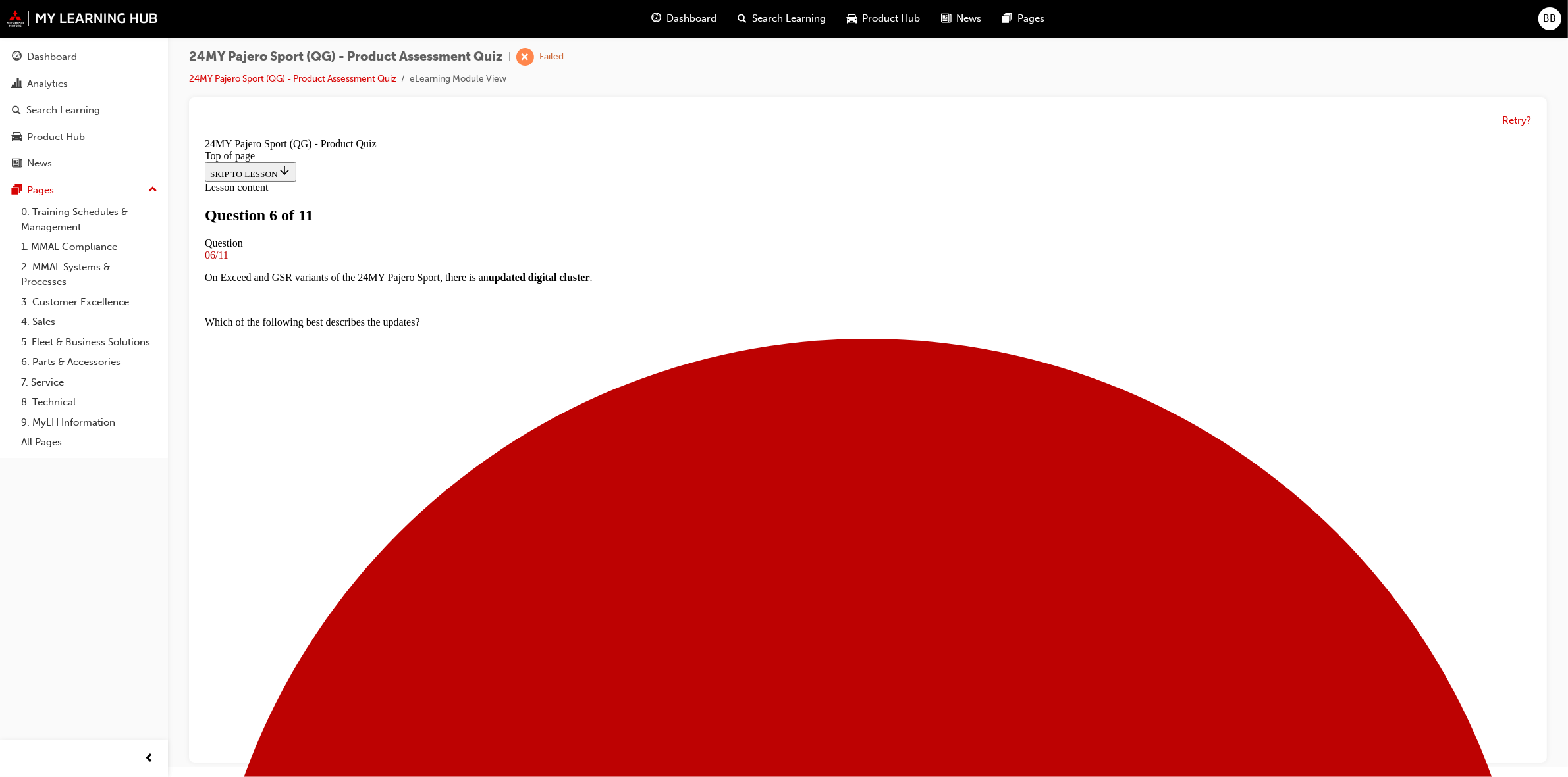
scroll to position [1, 0]
drag, startPoint x: 625, startPoint y: 320, endPoint x: 1128, endPoint y: 748, distance: 660.4
copy div "On the GLX variant of the 24MY Pajero Sport, there is a new lighting feature. W…"
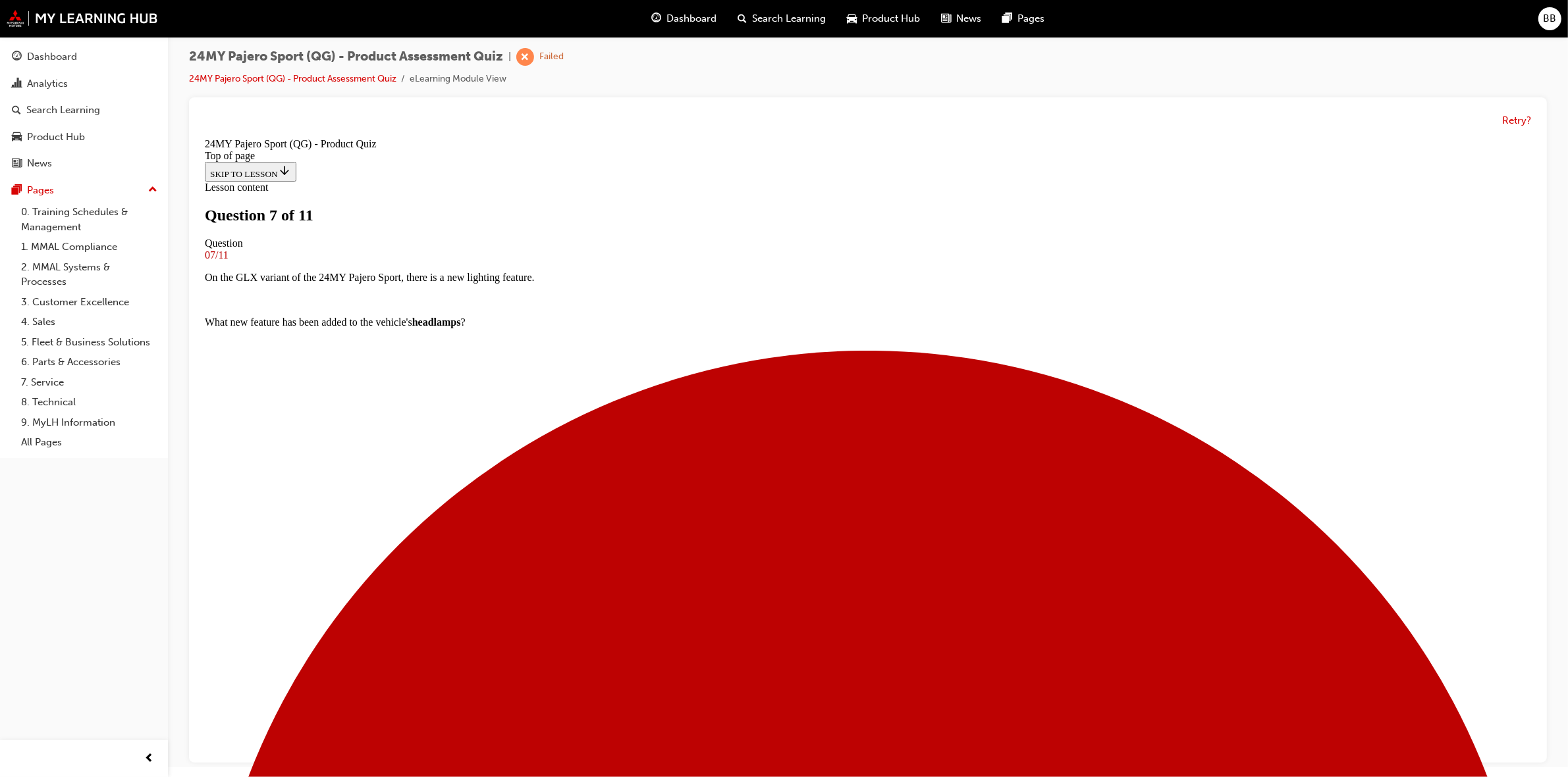
scroll to position [2, 0]
drag, startPoint x: 632, startPoint y: 310, endPoint x: 1228, endPoint y: 672, distance: 697.3
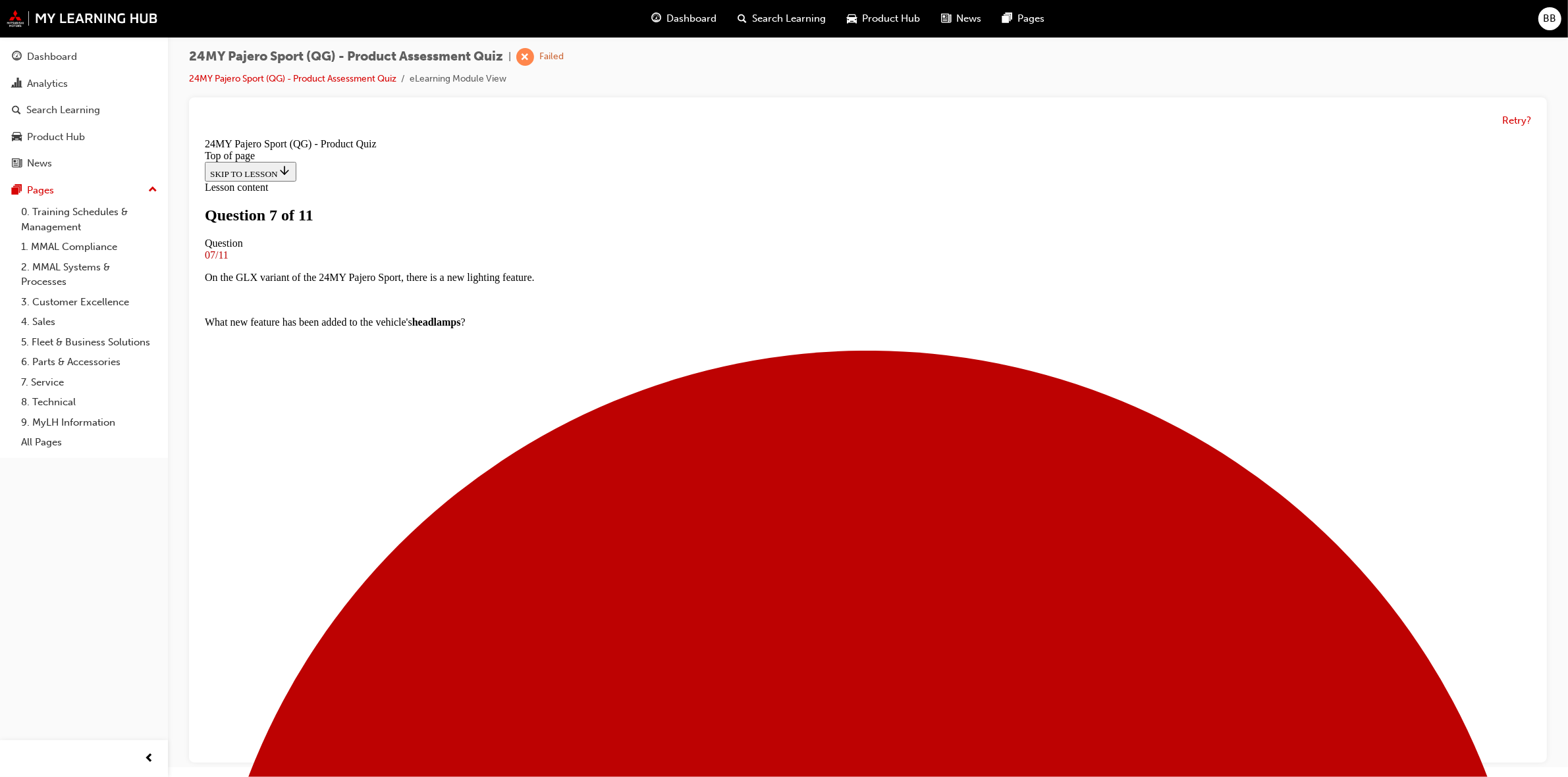
scroll to position [0, 0]
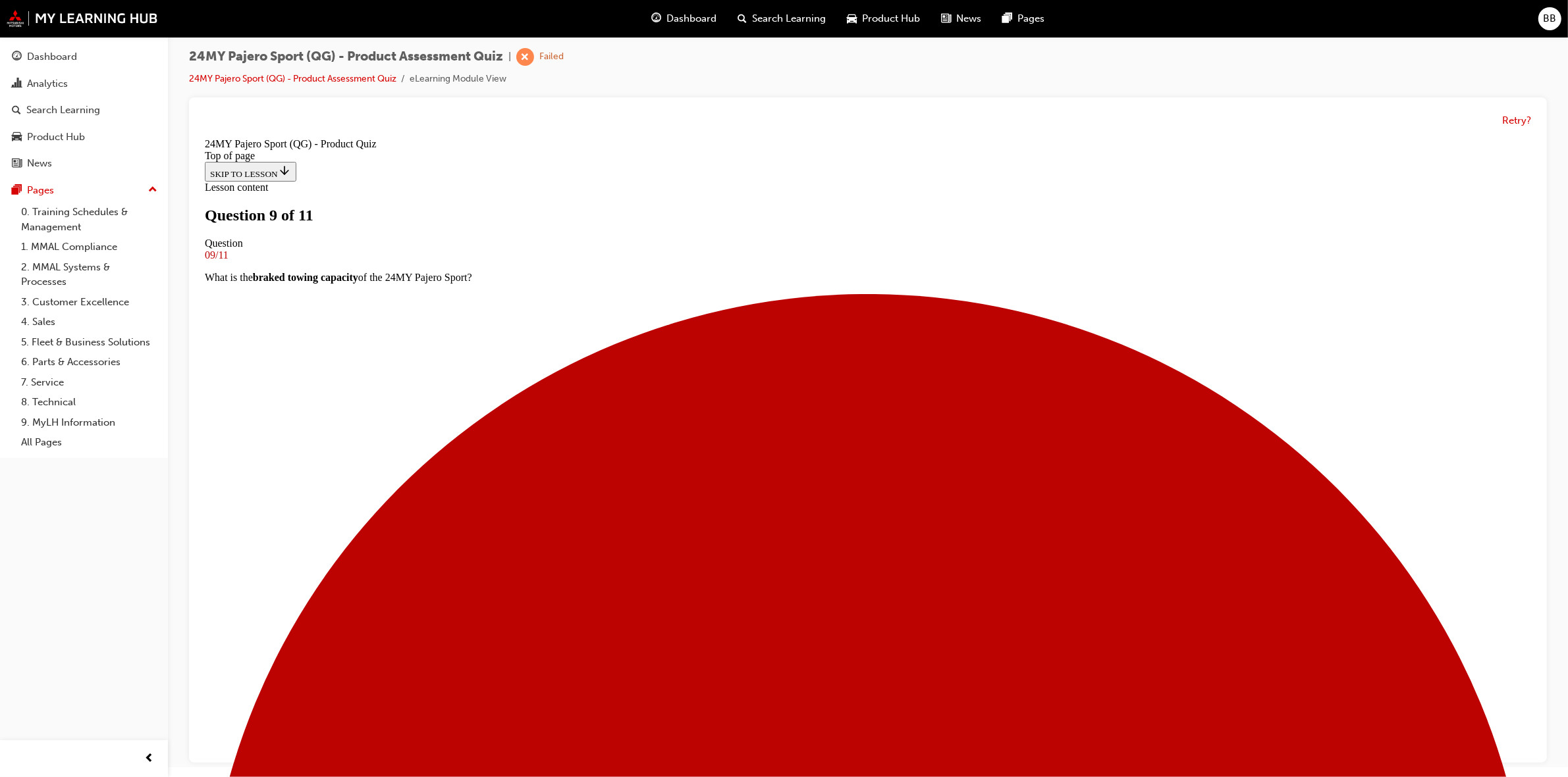
drag, startPoint x: 632, startPoint y: 322, endPoint x: 1014, endPoint y: 685, distance: 527.0
copy div "Which of the following is a true statement about the exterior colour updates to…"
drag, startPoint x: 767, startPoint y: 399, endPoint x: 790, endPoint y: 437, distance: 44.4
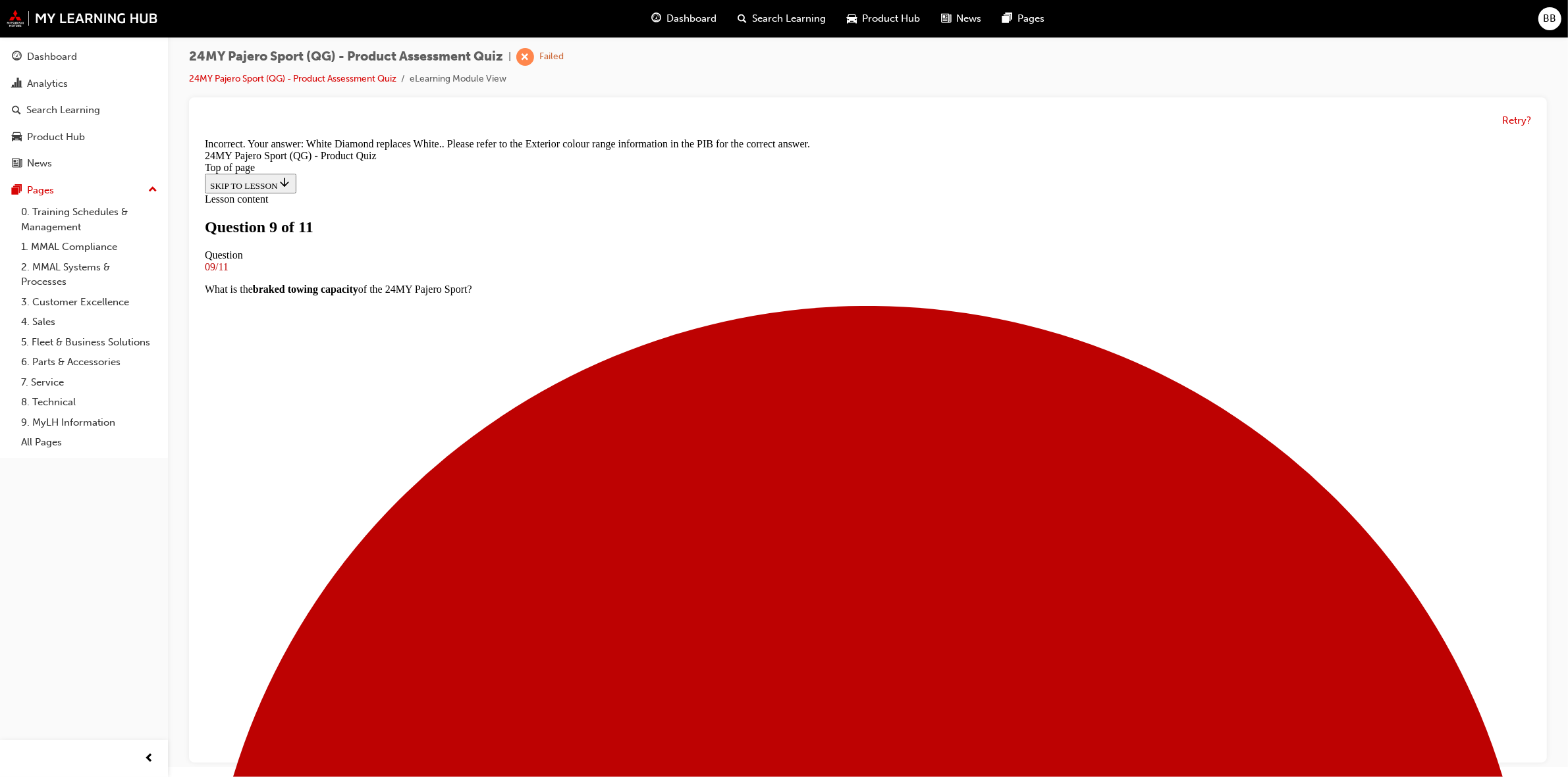
scroll to position [140, 0]
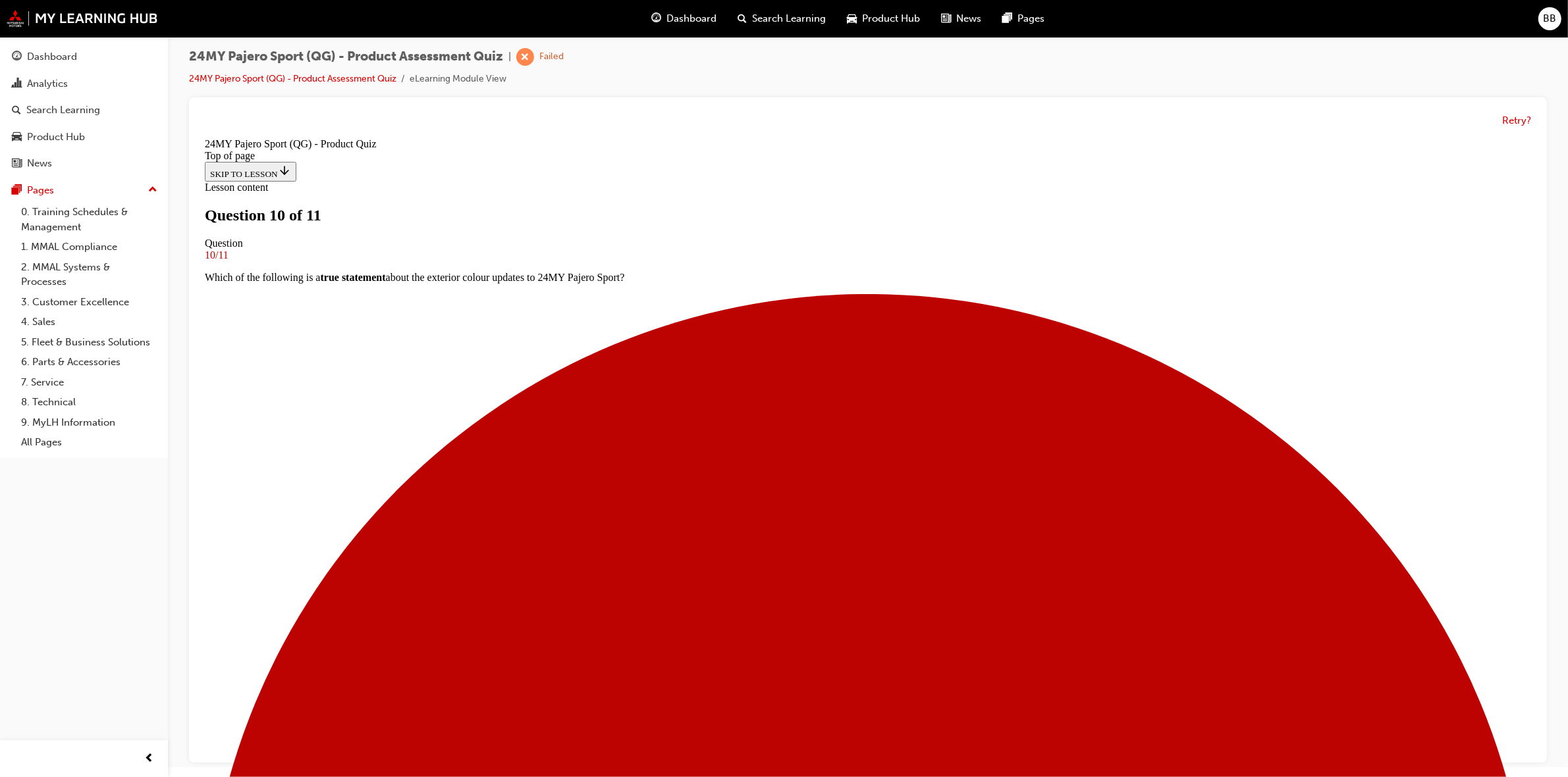
scroll to position [1, 0]
drag, startPoint x: 630, startPoint y: 326, endPoint x: 1217, endPoint y: 695, distance: 693.3
copy div "What drive modes are available on the 24MY Pajero Sport? Gravel, Mud/Snow, Sand…"
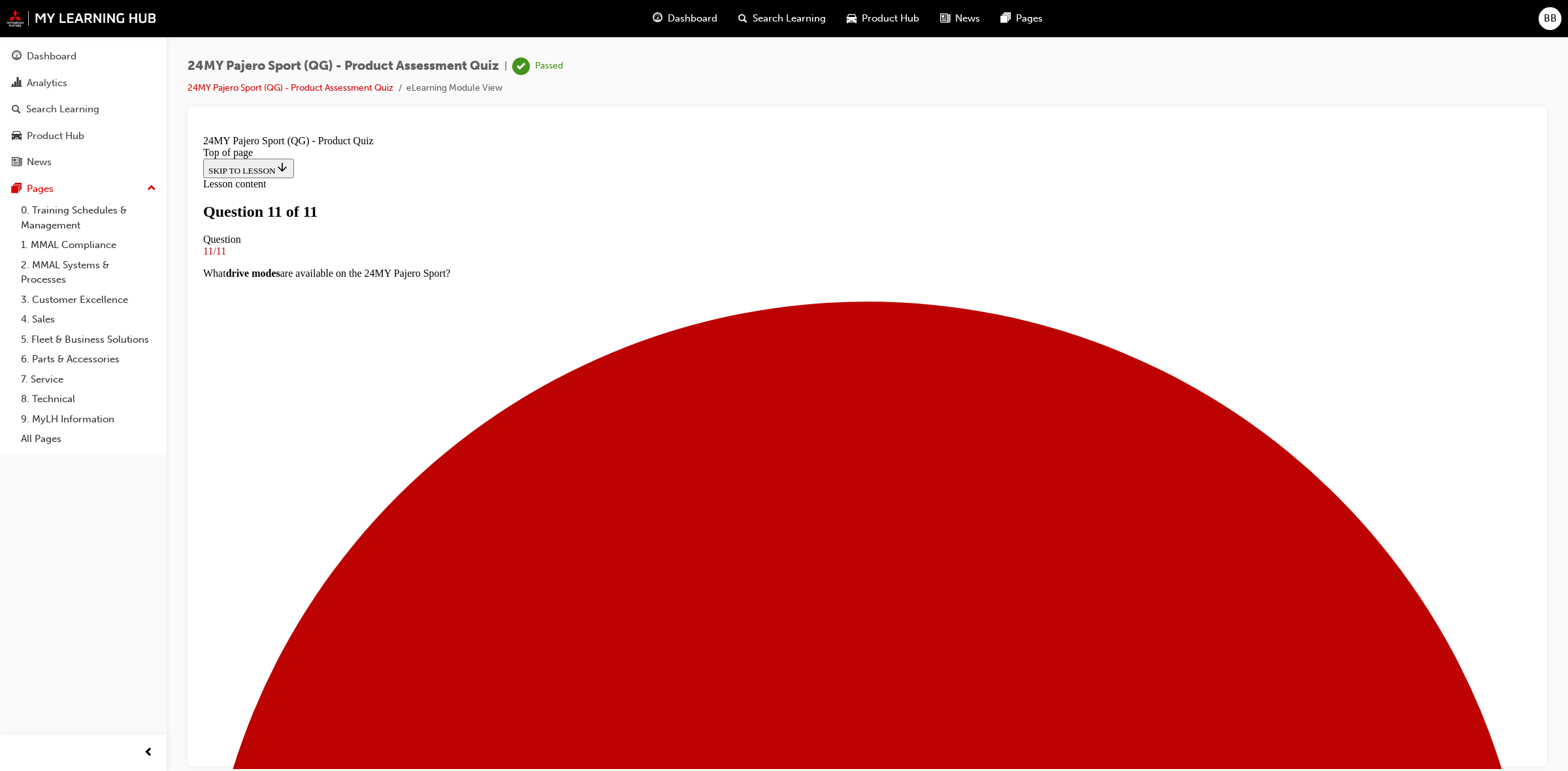
scroll to position [26, 0]
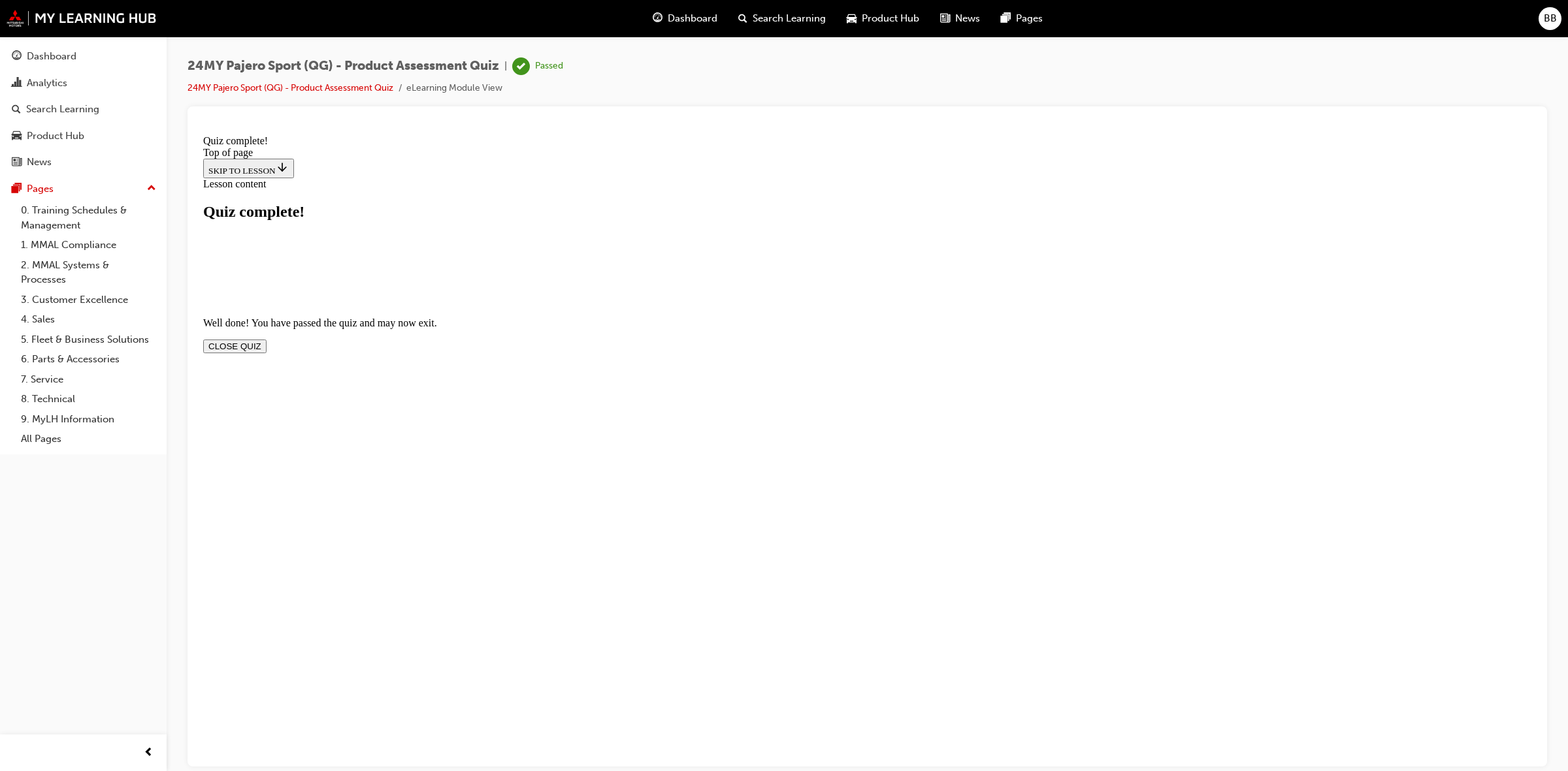
click at [266, 339] on button "CLOSE QUIZ" at bounding box center [234, 345] width 63 height 14
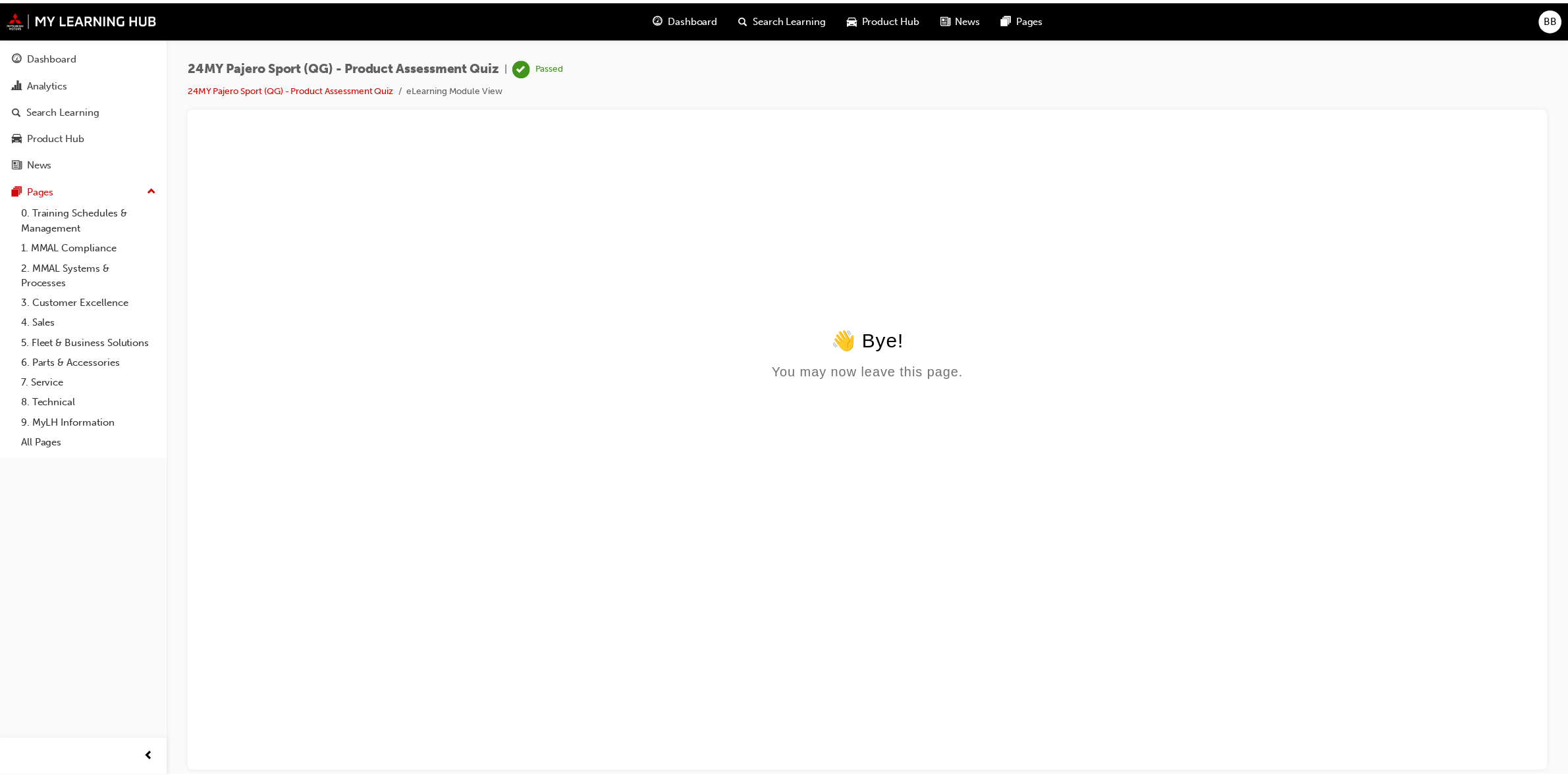
scroll to position [0, 0]
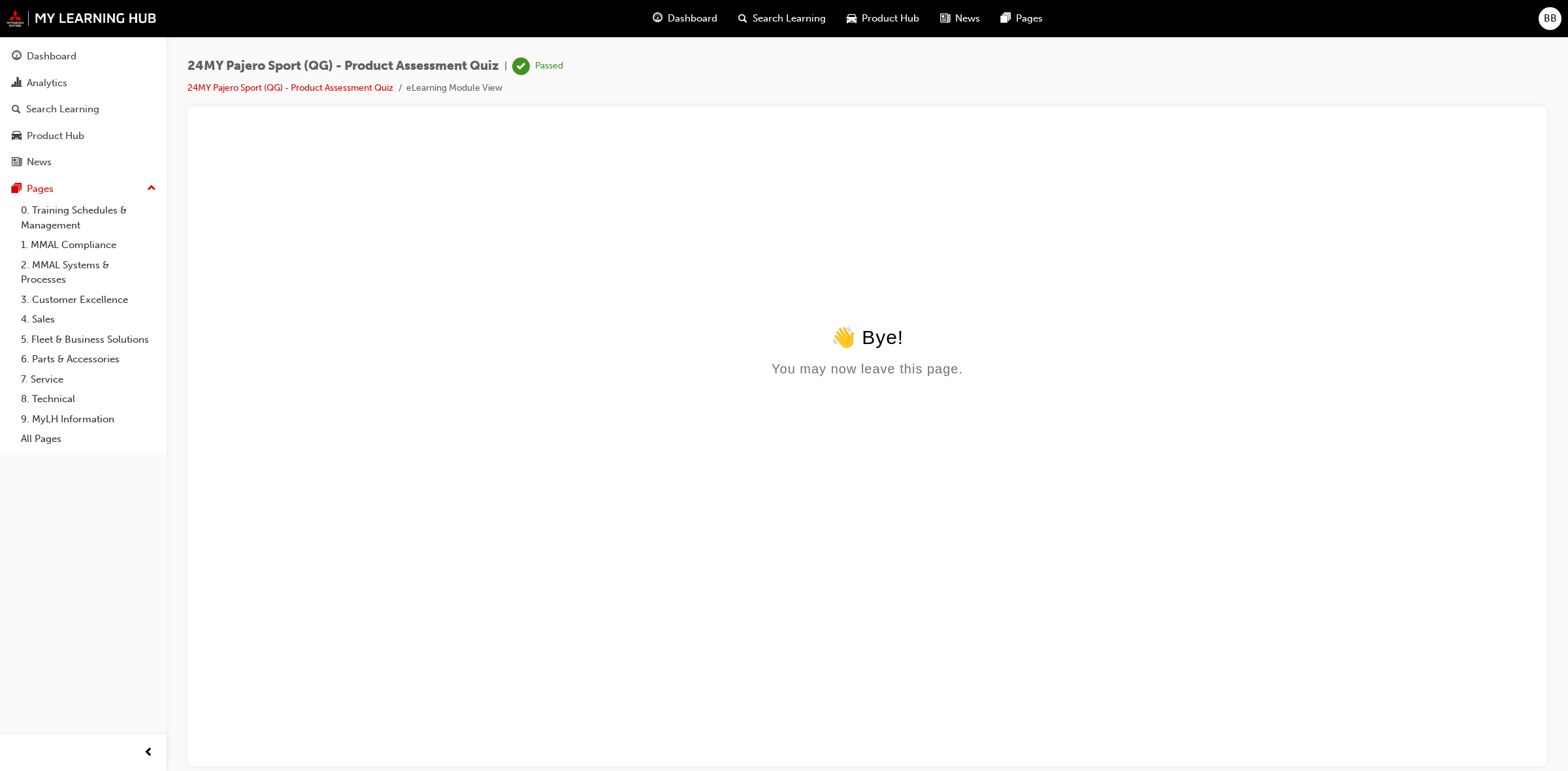
click at [691, 11] on span "Dashboard" at bounding box center [692, 19] width 50 height 15
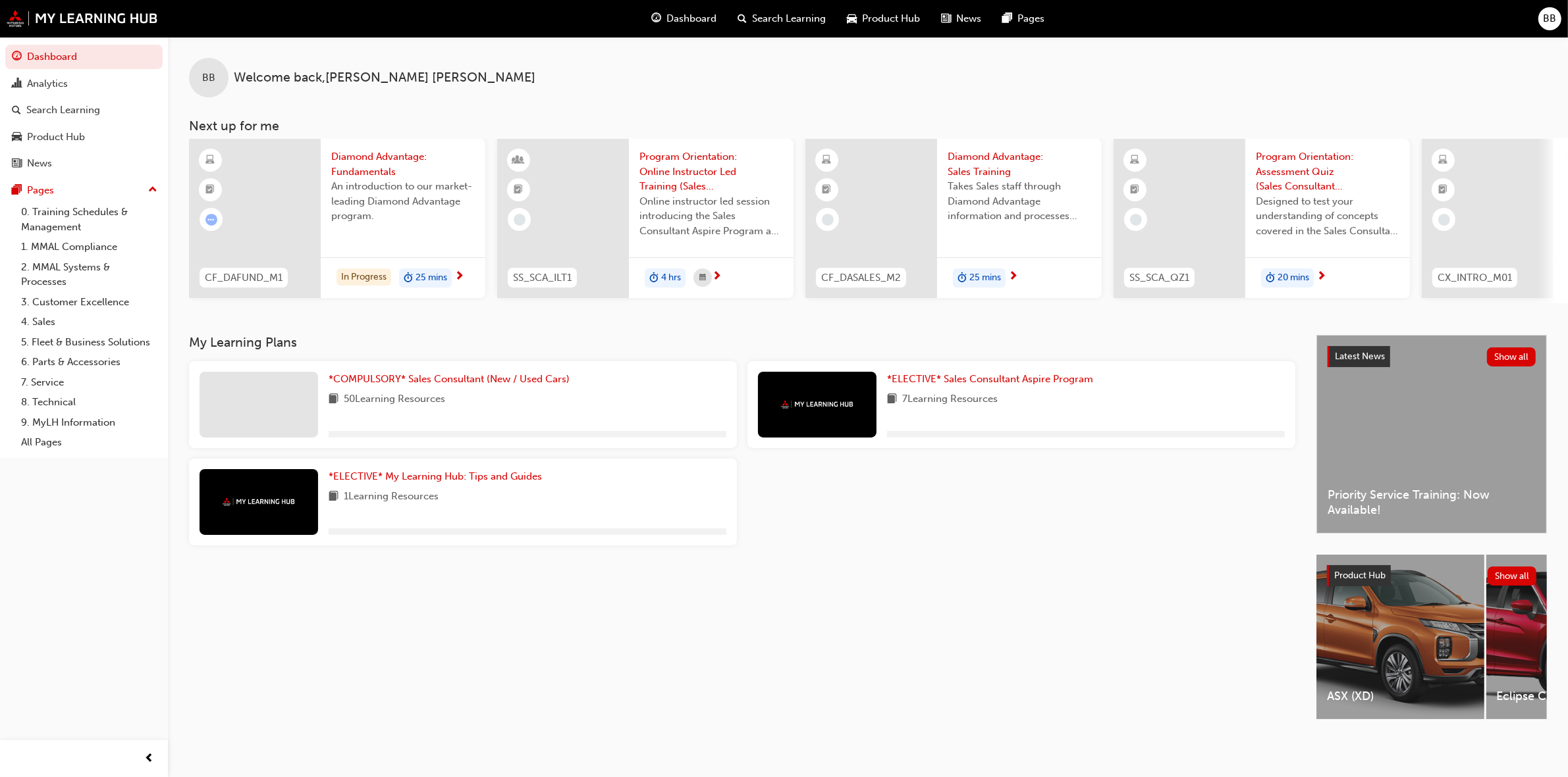
click at [411, 200] on span "An introduction to our market-leading Diamond Advantage program." at bounding box center [402, 201] width 144 height 45
click at [410, 383] on span "*COMPULSORY* Sales Consultant (New / Used Cars)" at bounding box center [448, 379] width 241 height 11
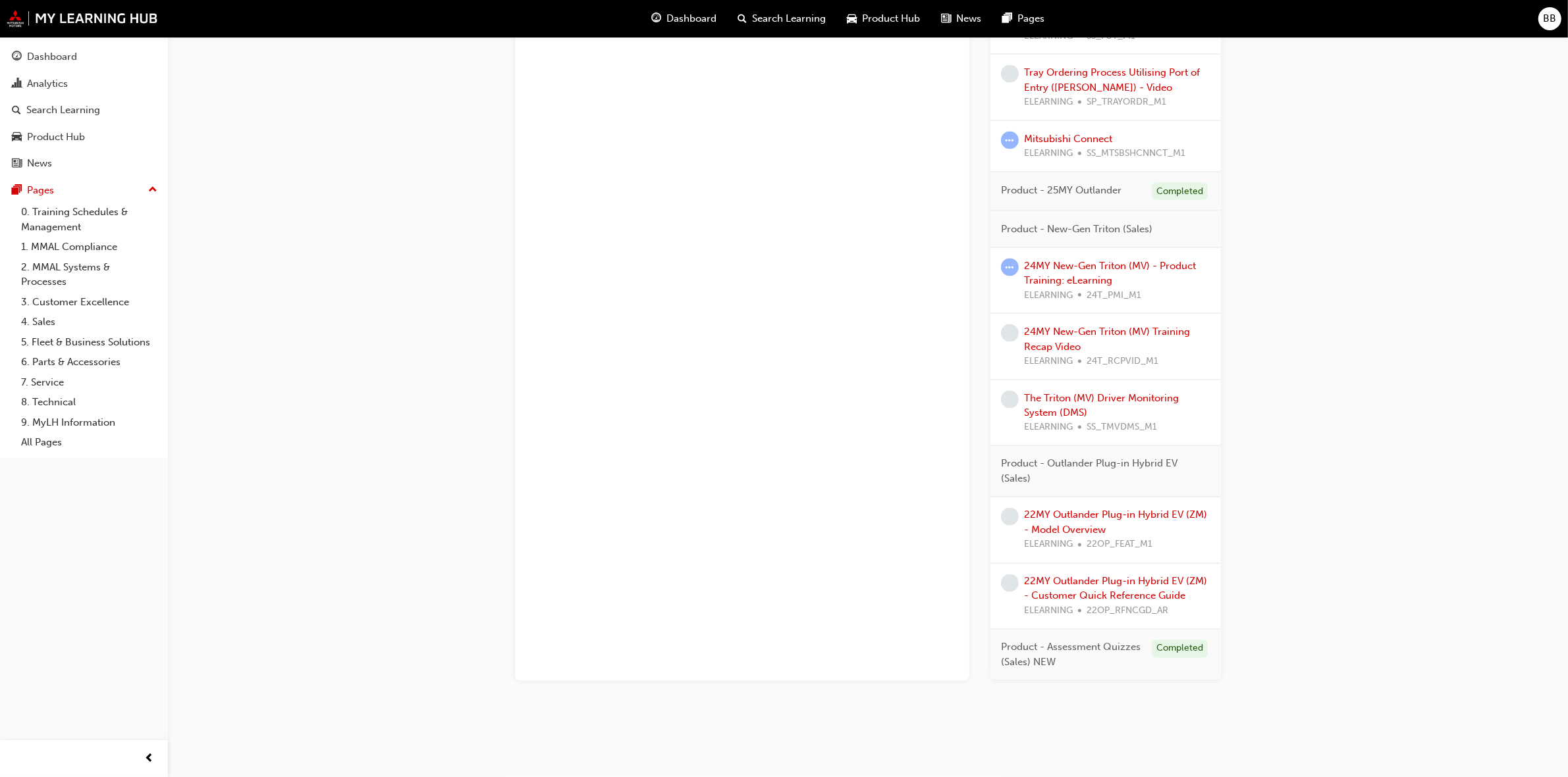
scroll to position [2712, 0]
click at [1147, 334] on link "24MY New-Gen Triton (MV) Training Recap Video" at bounding box center [1107, 340] width 166 height 27
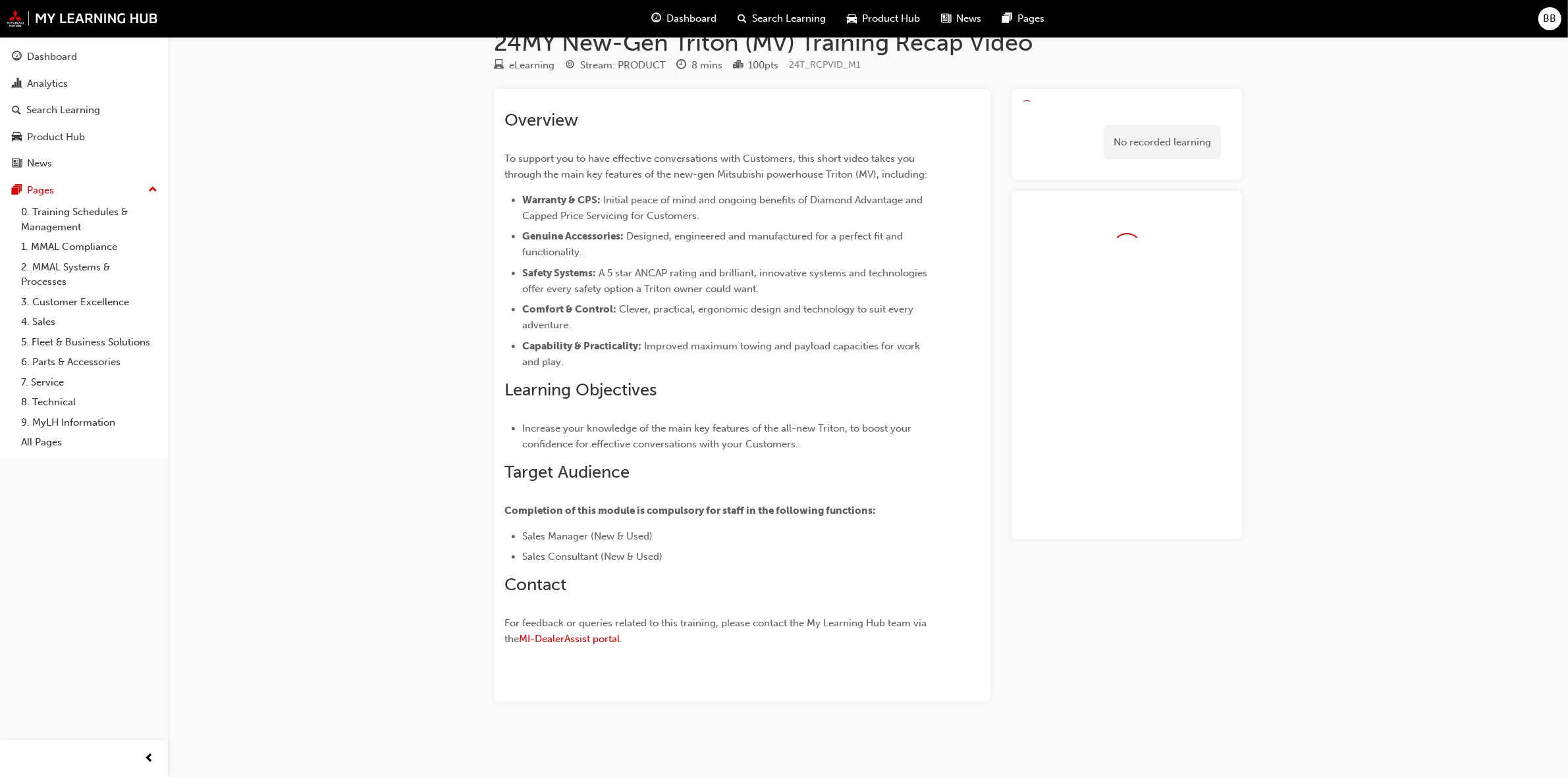
scroll to position [29, 0]
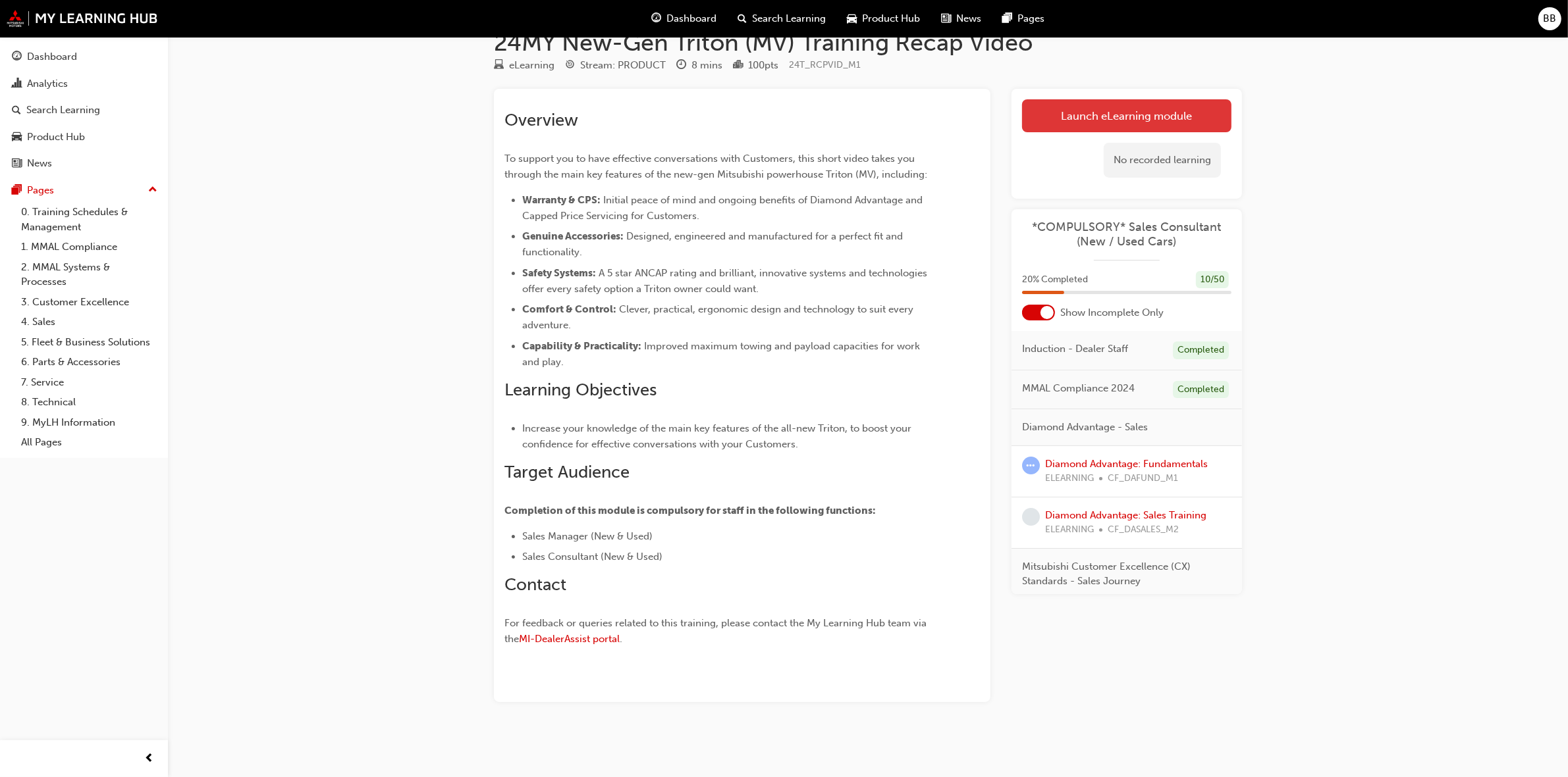
click at [1147, 109] on link "Launch eLearning module" at bounding box center [1127, 115] width 209 height 33
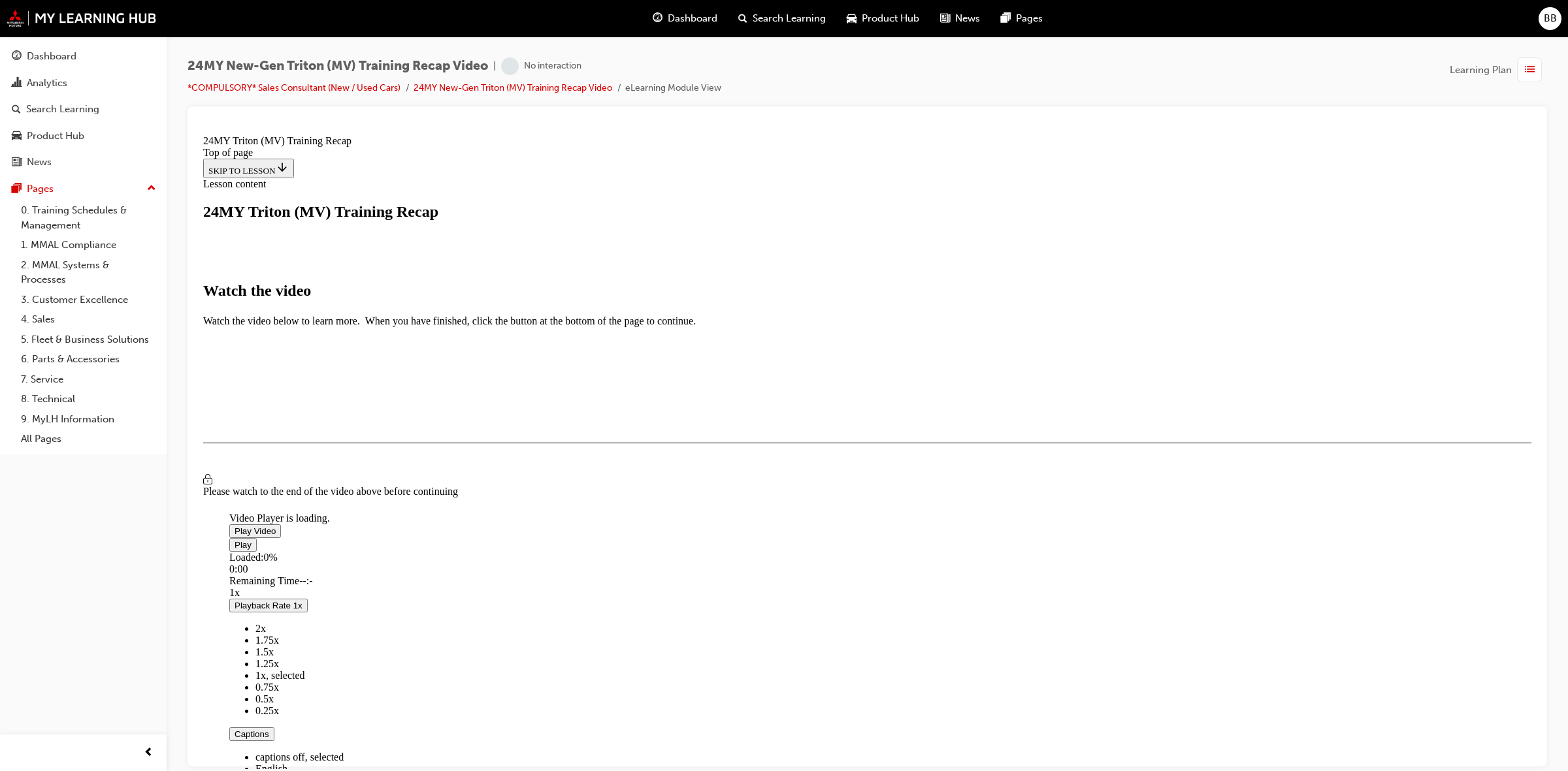
scroll to position [517, 0]
click at [234, 526] on span "Video player" at bounding box center [234, 530] width 0 height 9
click at [1223, 400] on div "Video Player is loading. Play Video Pause Loaded : 53.77% 6:02 3:51 Remaining T…" at bounding box center [867, 399] width 1328 height 1
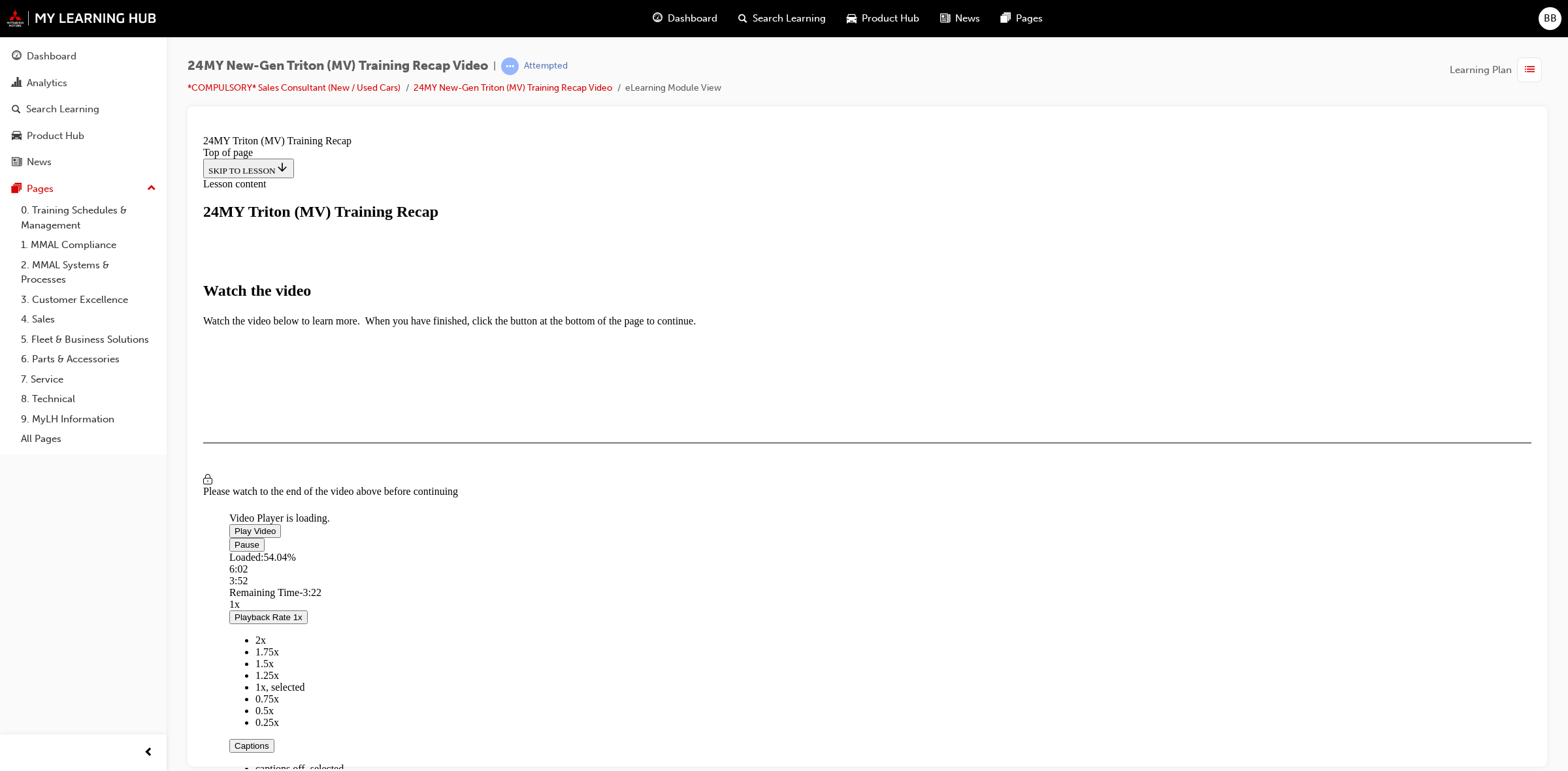
click at [336, 488] on button "I HAVE WATCHED THIS VIDEO" at bounding box center [269, 480] width 132 height 14
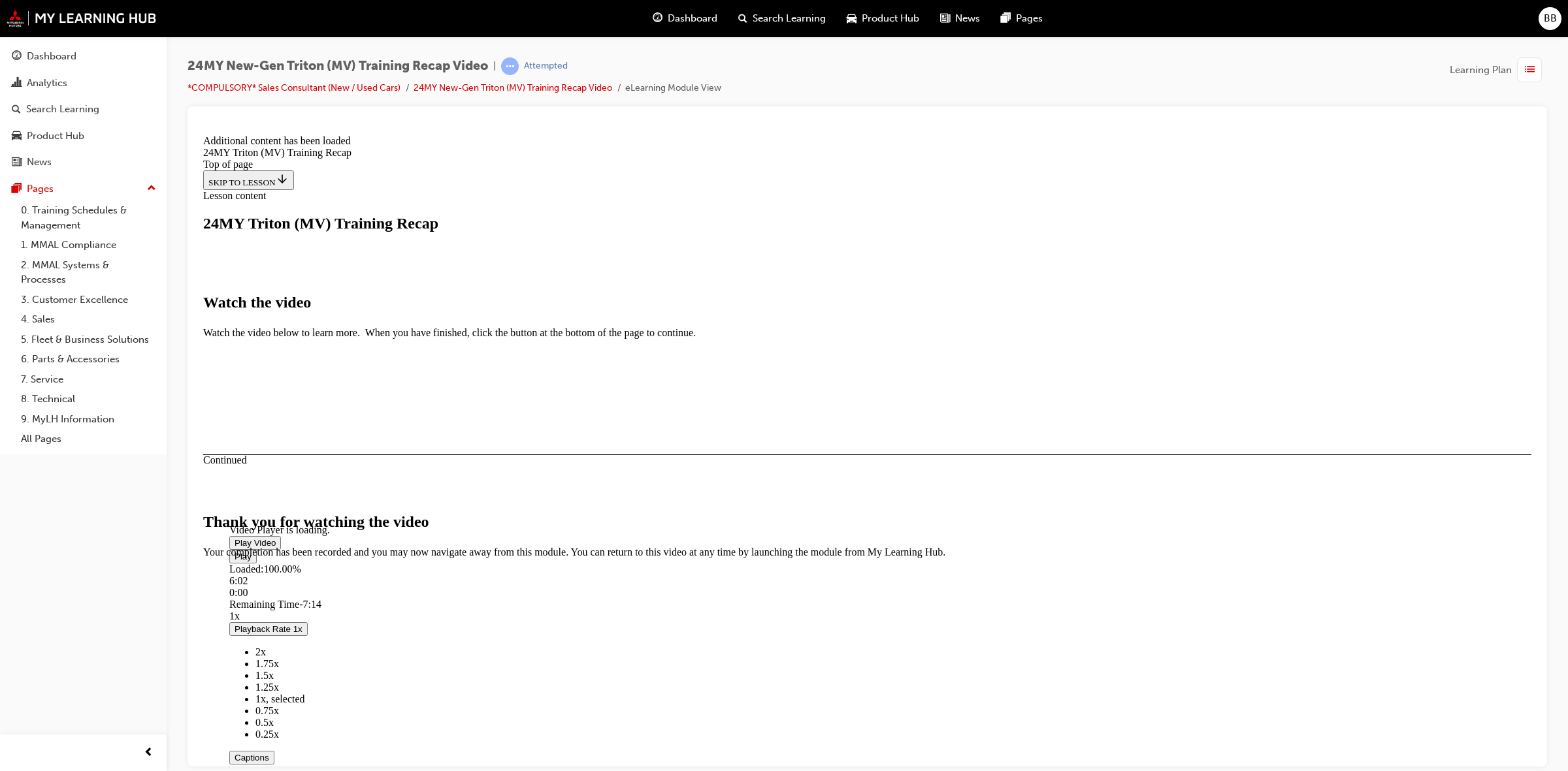
scroll to position [622, 0]
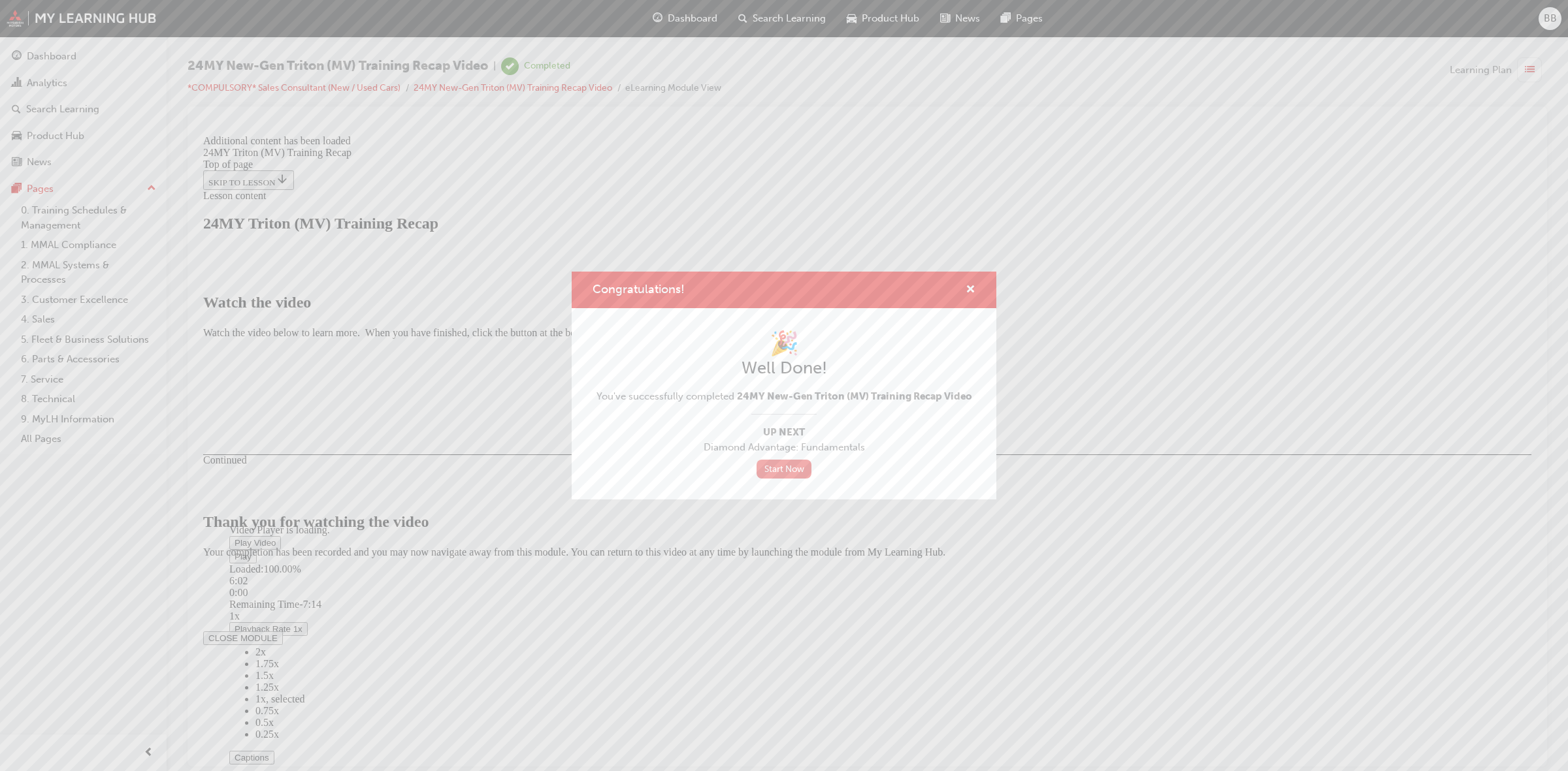
click at [784, 471] on link "Start Now" at bounding box center [784, 469] width 55 height 19
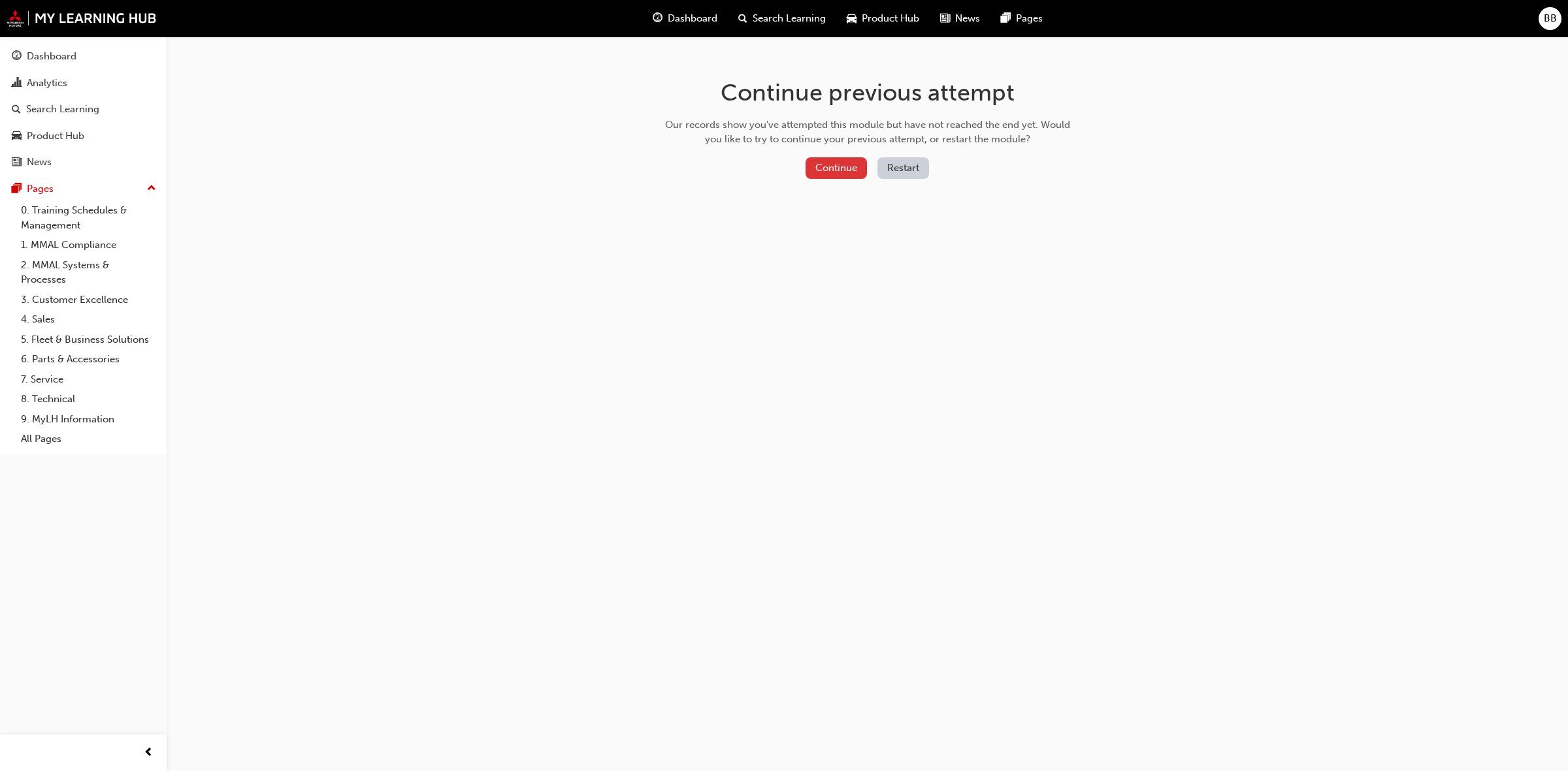
click at [830, 172] on button "Continue" at bounding box center [835, 168] width 61 height 22
click at [837, 175] on button "Continue" at bounding box center [835, 168] width 61 height 22
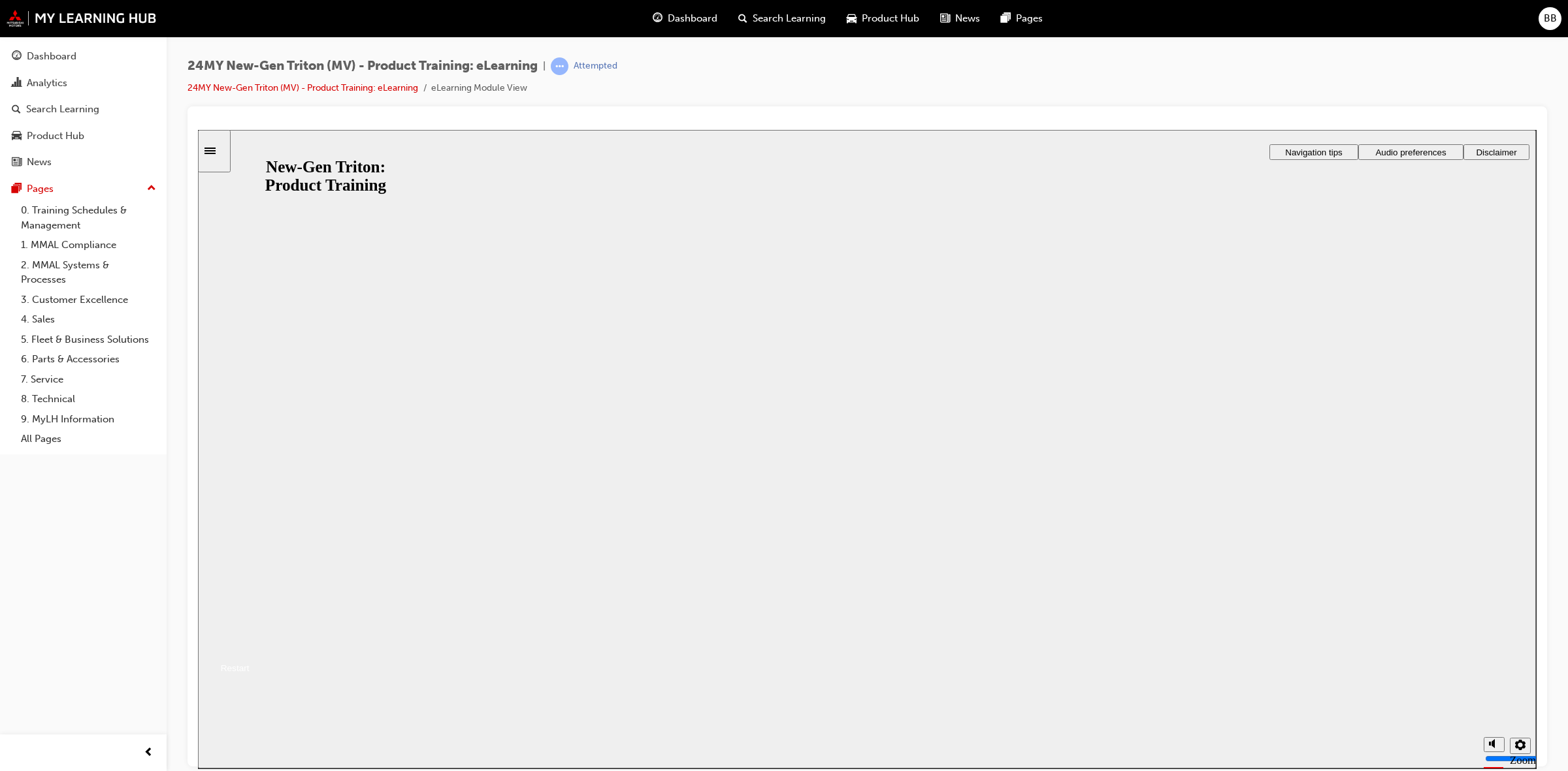
click at [843, 596] on div "New-Gen Triton: Product Training New-Gen Triton: Product Training Resume Restart" at bounding box center [868, 636] width 1339 height 79
click at [249, 644] on button "Resume" at bounding box center [224, 652] width 52 height 17
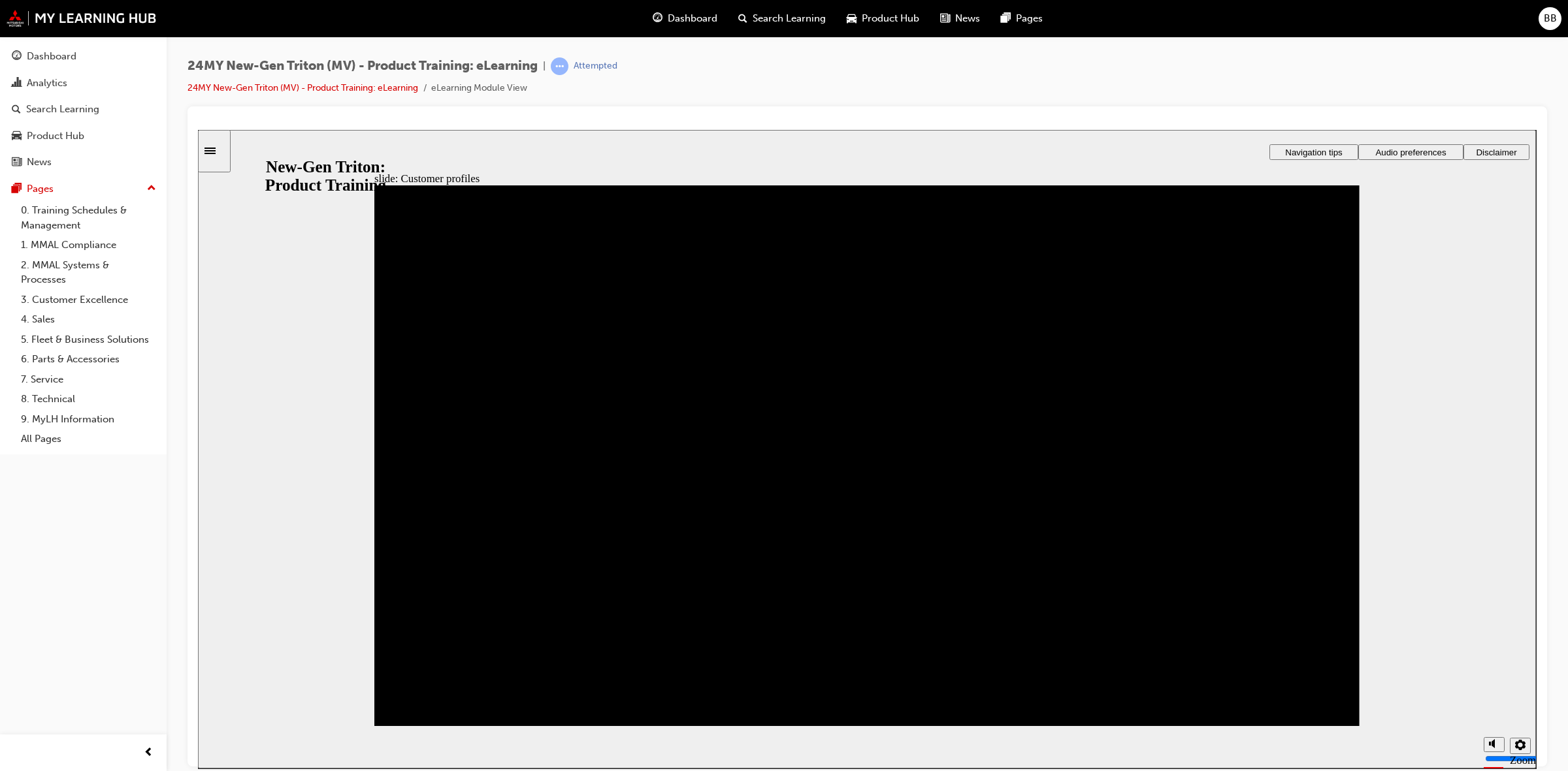
drag, startPoint x: 457, startPoint y: 655, endPoint x: 1034, endPoint y: 457, distance: 610.0
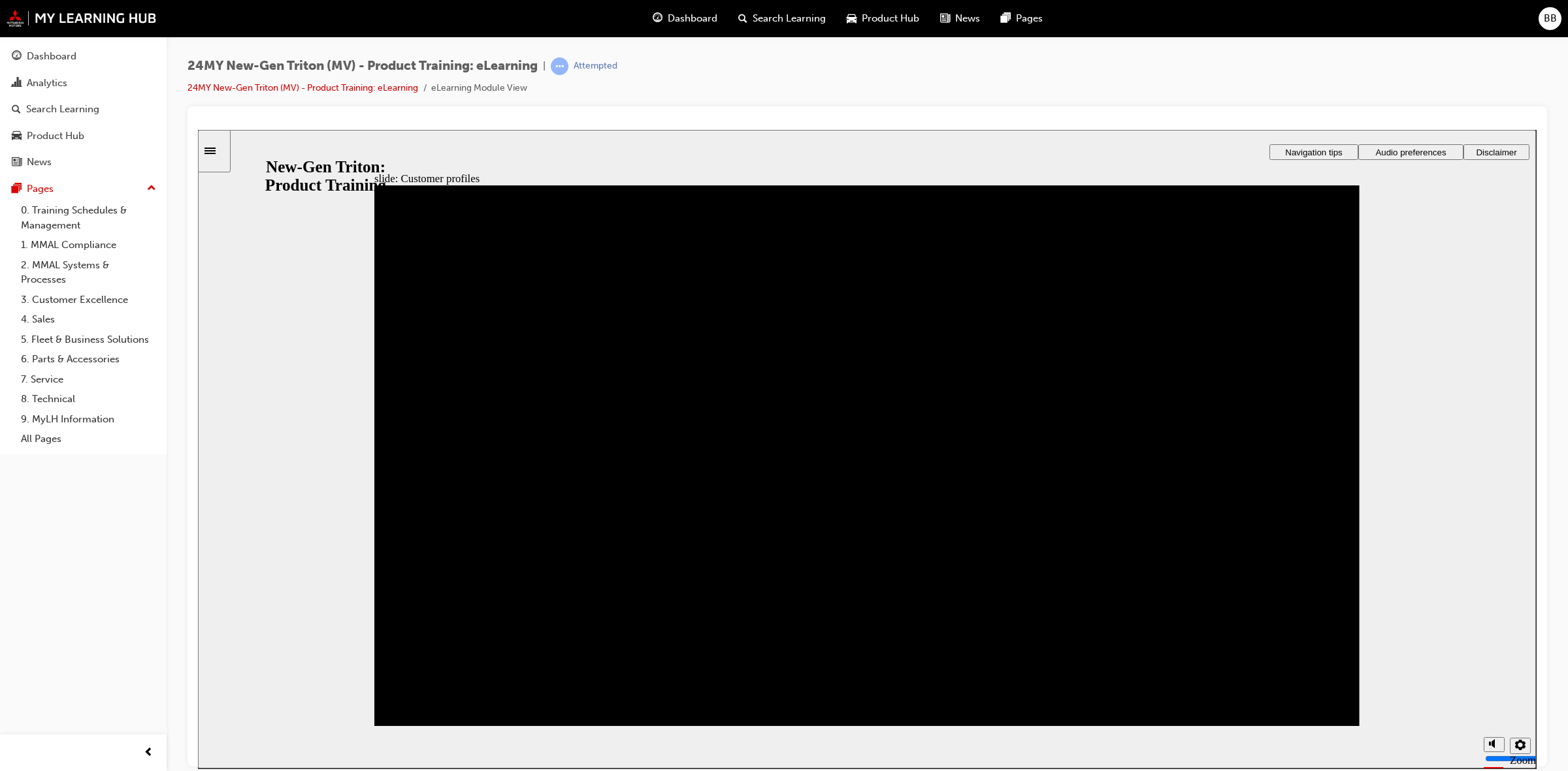
drag, startPoint x: 425, startPoint y: 672, endPoint x: 887, endPoint y: 470, distance: 504.2
drag, startPoint x: 443, startPoint y: 577, endPoint x: 448, endPoint y: 493, distance: 84.1
drag, startPoint x: 799, startPoint y: 666, endPoint x: 922, endPoint y: 370, distance: 320.5
drag, startPoint x: 785, startPoint y: 567, endPoint x: 427, endPoint y: 361, distance: 413.0
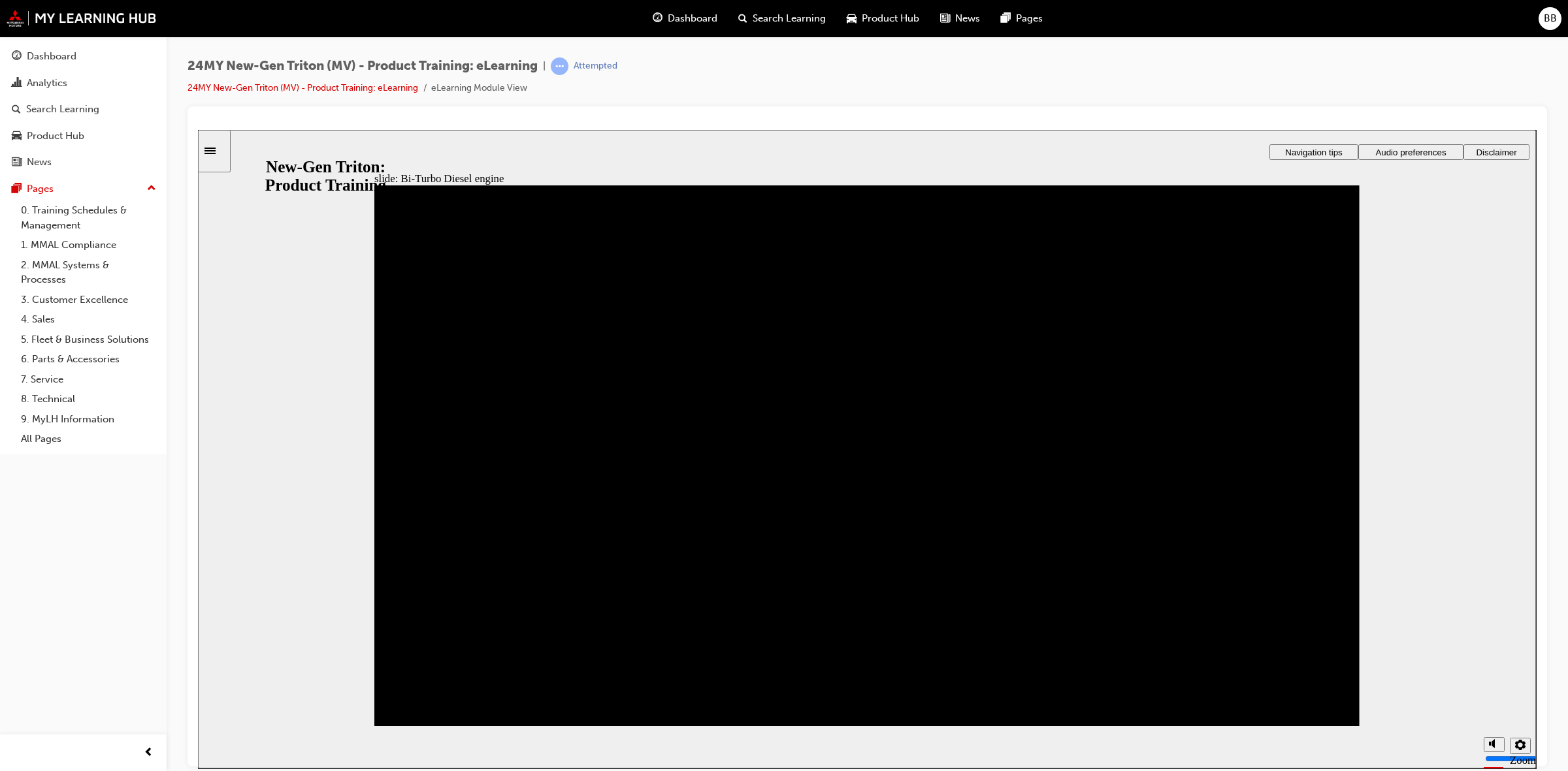
drag, startPoint x: 1289, startPoint y: 591, endPoint x: 1272, endPoint y: 442, distance: 150.0
